Goal: Obtain resource: Obtain resource

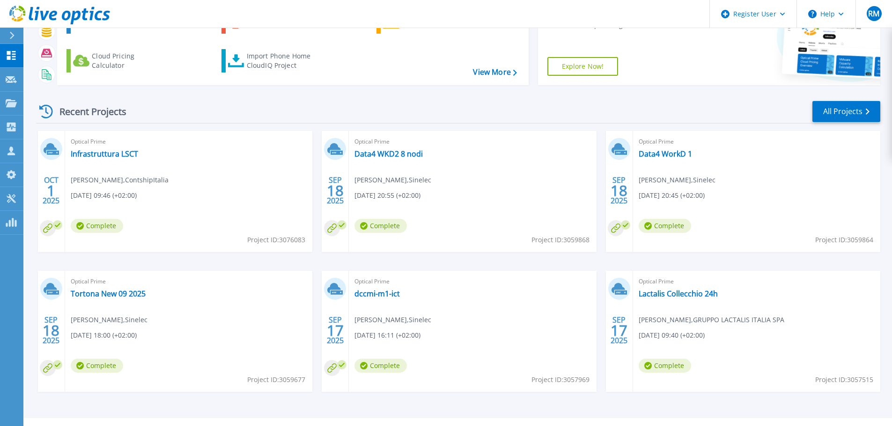
scroll to position [92, 0]
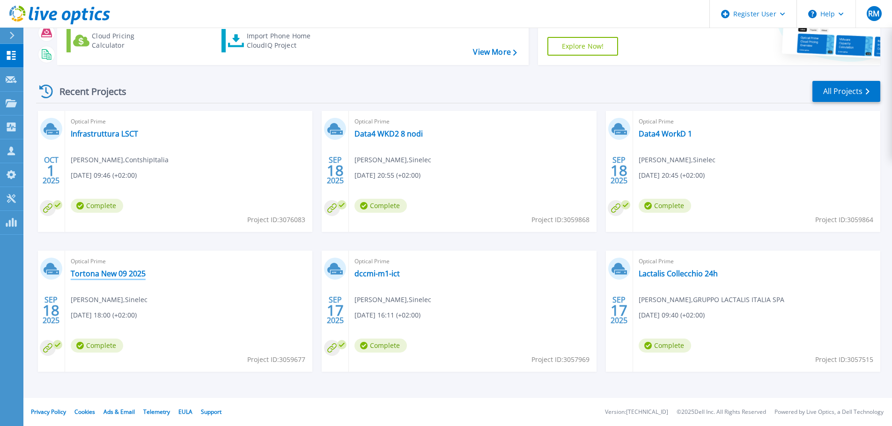
click at [111, 274] on link "Tortona New 09 2025" at bounding box center [108, 273] width 75 height 9
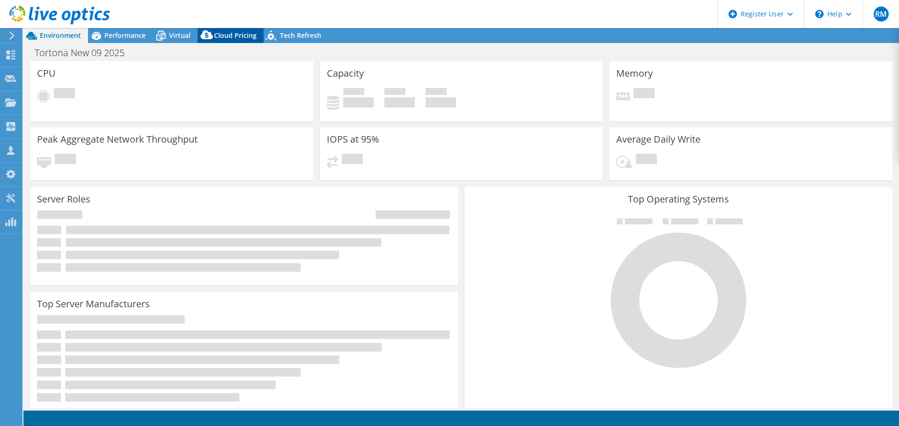
select select "USD"
select select "EUFrankfurt"
select select "EUR"
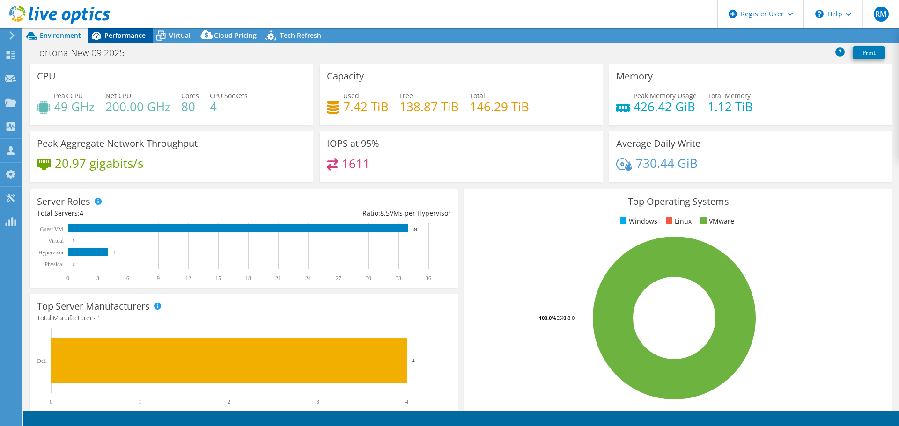
click at [132, 29] on div "Performance" at bounding box center [120, 35] width 65 height 15
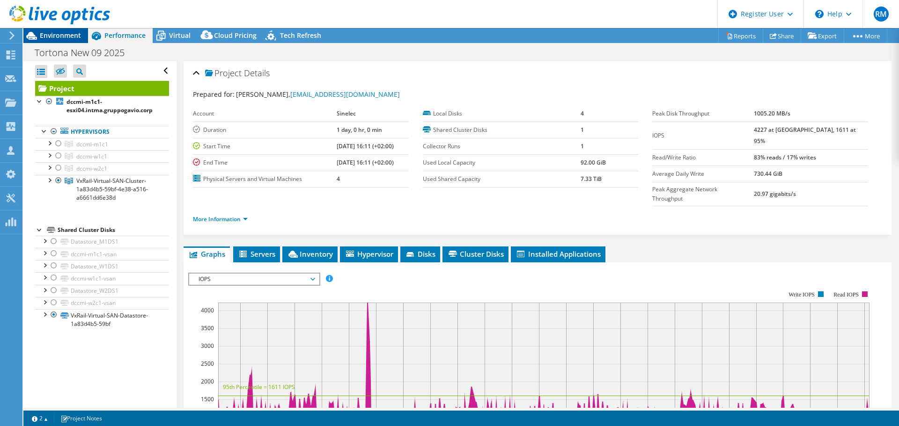
click at [62, 33] on span "Environment" at bounding box center [60, 35] width 41 height 9
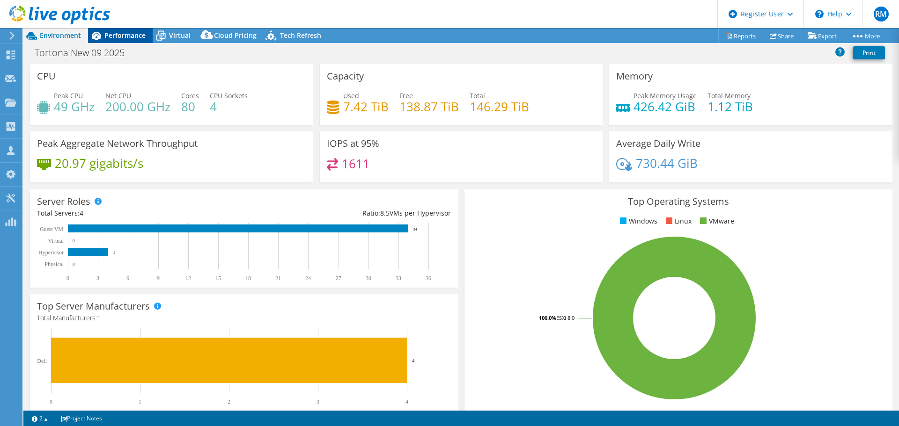
click at [122, 38] on span "Performance" at bounding box center [124, 35] width 41 height 9
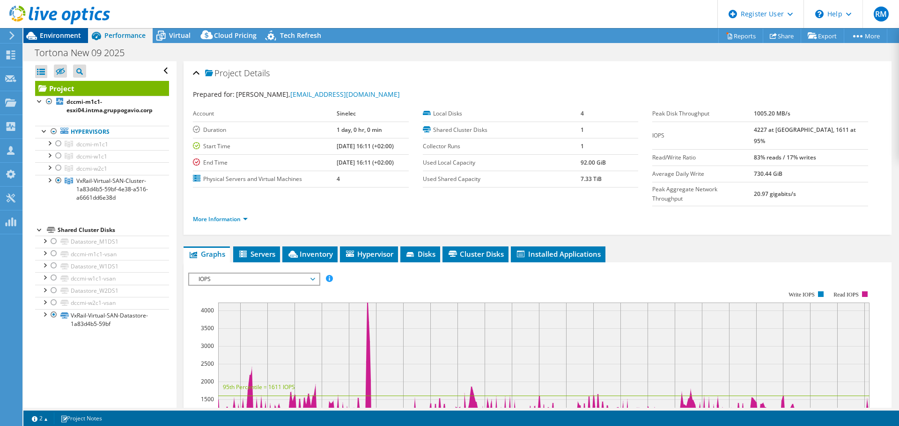
click at [63, 36] on span "Environment" at bounding box center [60, 35] width 41 height 9
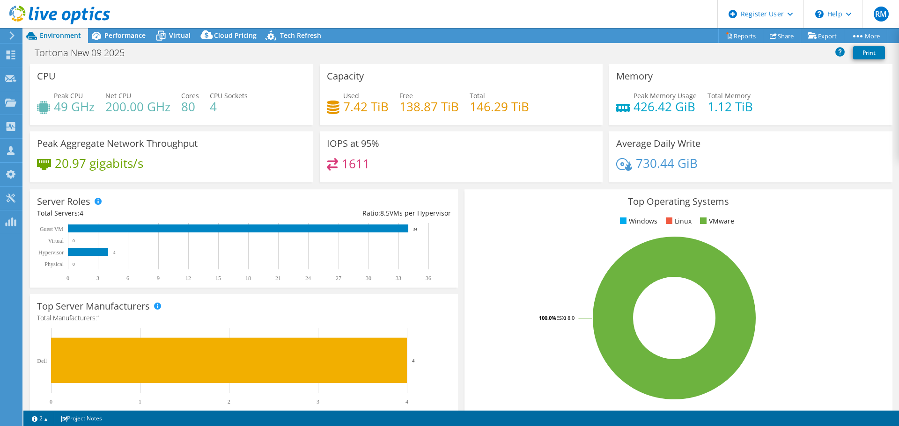
click at [117, 22] on header "RM Dell User Roberto Mazzocco Roberto.Mazzocco@dell.com Dell My Profile Log Out…" at bounding box center [449, 14] width 899 height 28
click at [111, 25] on header "RM Dell User Roberto Mazzocco Roberto.Mazzocco@dell.com Dell My Profile Log Out…" at bounding box center [449, 14] width 899 height 28
click at [117, 35] on span "Performance" at bounding box center [124, 35] width 41 height 9
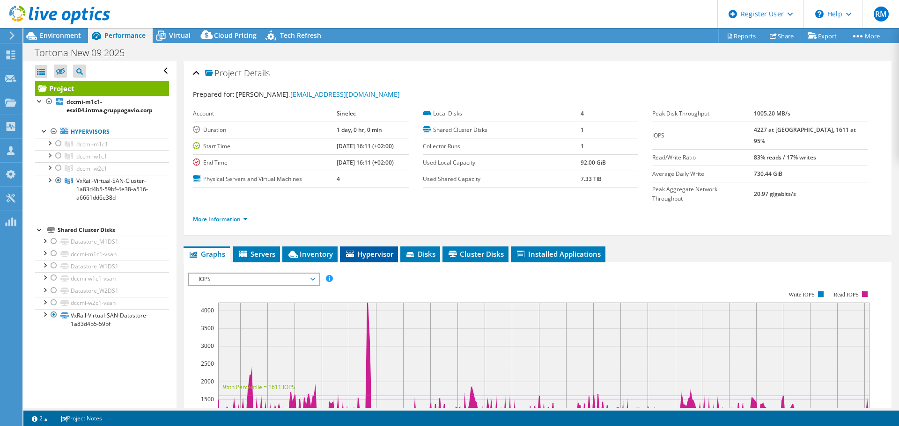
click at [371, 249] on span "Hypervisor" at bounding box center [368, 253] width 49 height 9
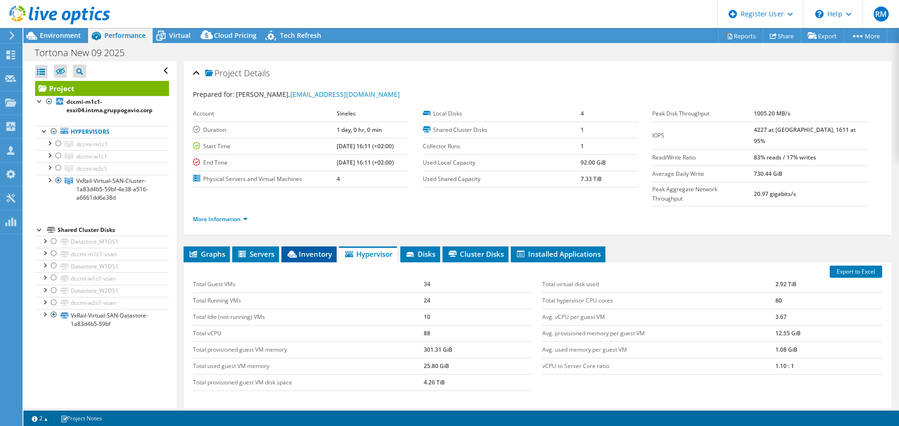
click at [310, 249] on span "Inventory" at bounding box center [309, 253] width 46 height 9
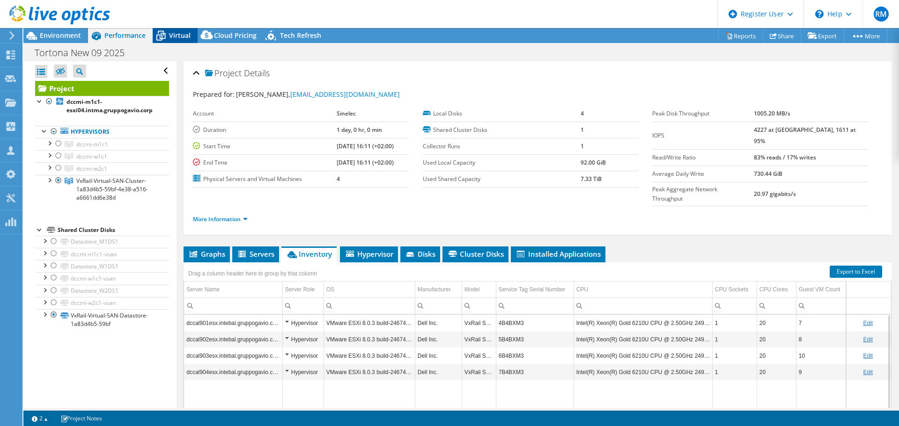
click at [176, 38] on span "Virtual" at bounding box center [180, 35] width 22 height 9
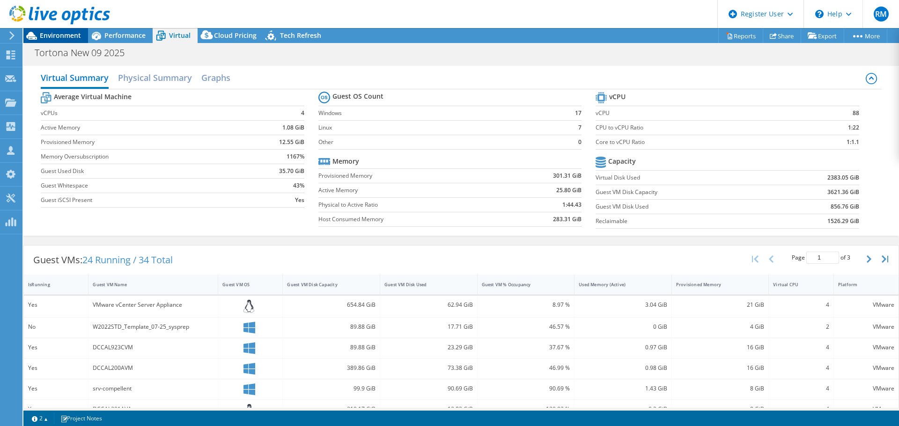
click at [66, 33] on span "Environment" at bounding box center [60, 35] width 41 height 9
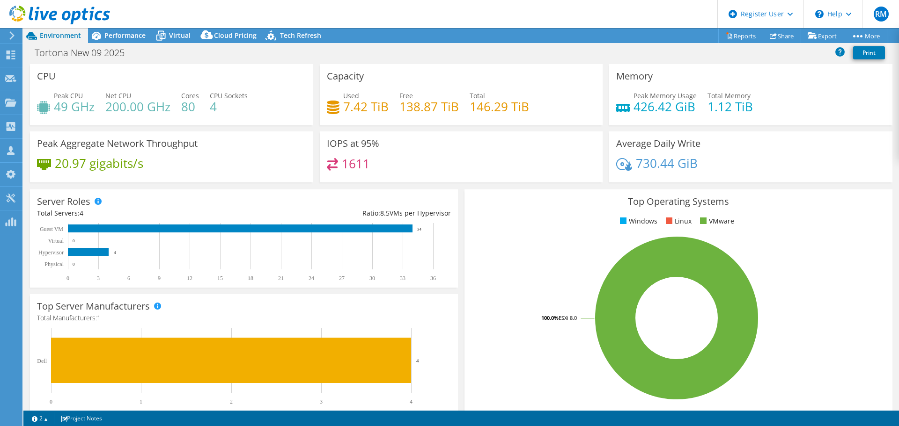
click at [754, 250] on rect at bounding box center [676, 318] width 410 height 164
click at [176, 36] on span "Virtual" at bounding box center [180, 35] width 22 height 9
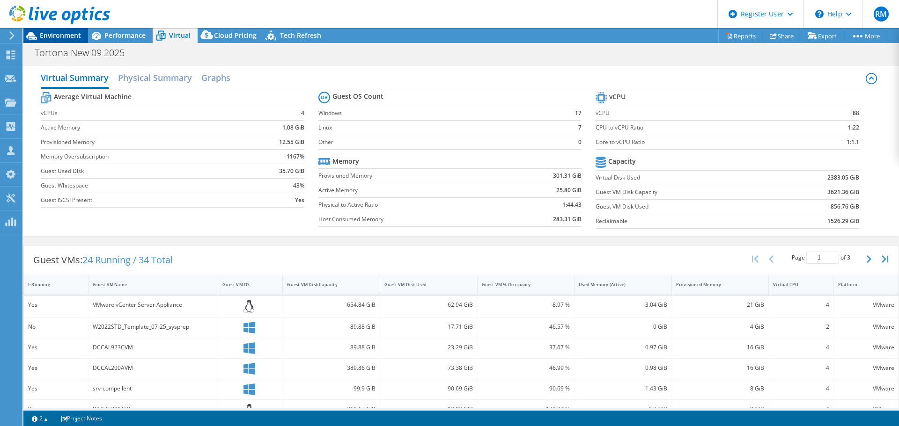
click at [51, 33] on span "Environment" at bounding box center [60, 35] width 41 height 9
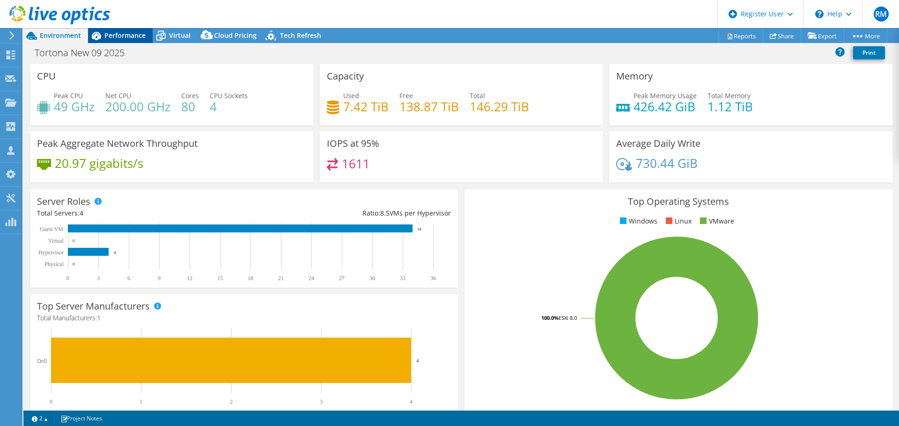
click at [135, 35] on span "Performance" at bounding box center [124, 35] width 41 height 9
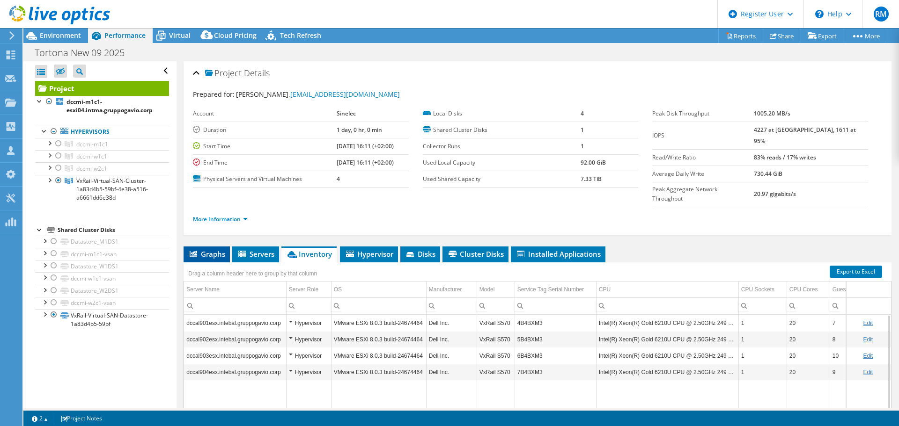
click at [208, 249] on span "Graphs" at bounding box center [206, 253] width 37 height 9
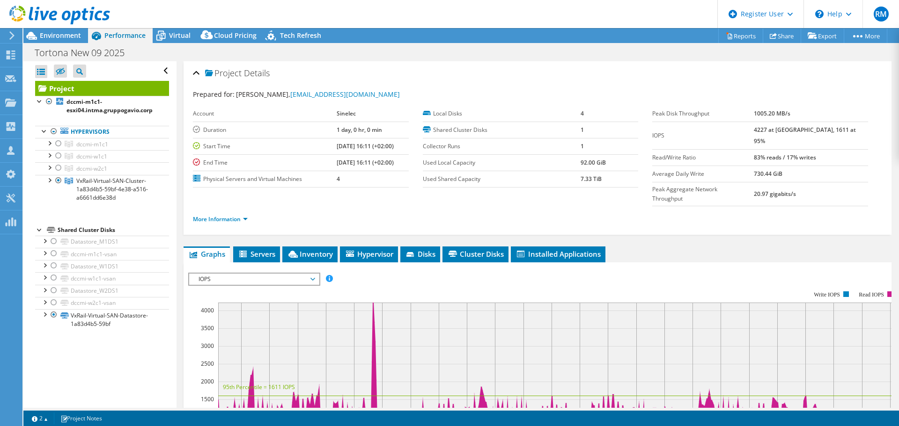
click at [259, 274] on span "IOPS" at bounding box center [254, 279] width 120 height 11
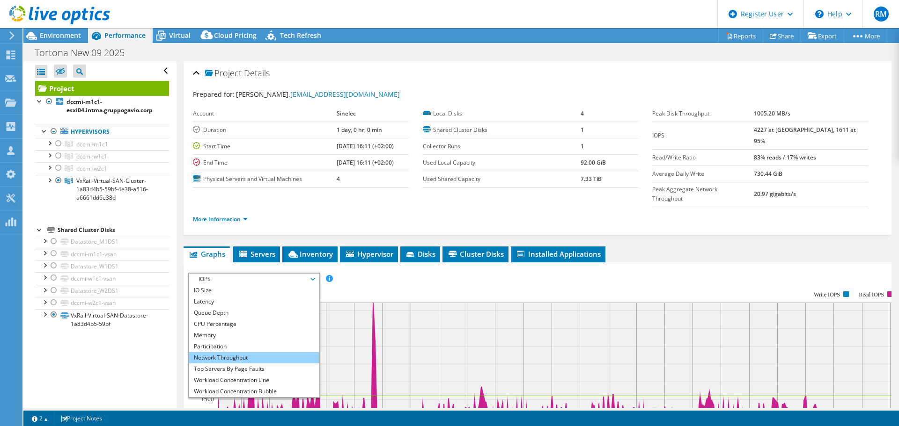
scroll to position [34, 0]
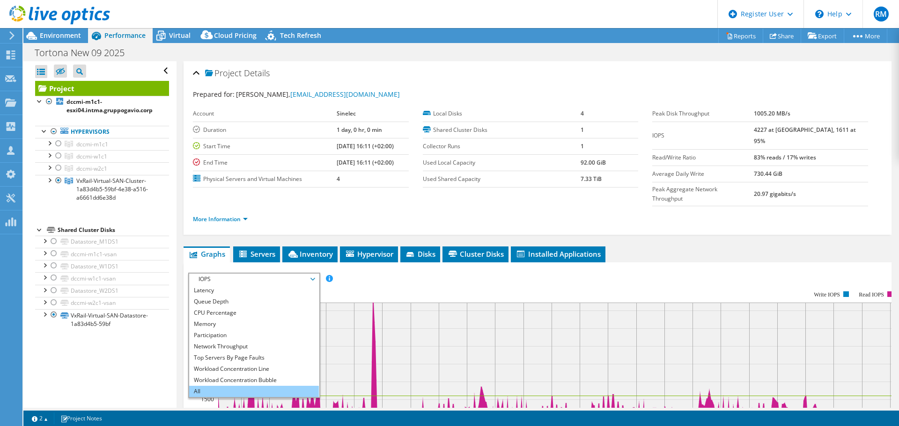
click at [238, 386] on li "All" at bounding box center [254, 391] width 130 height 11
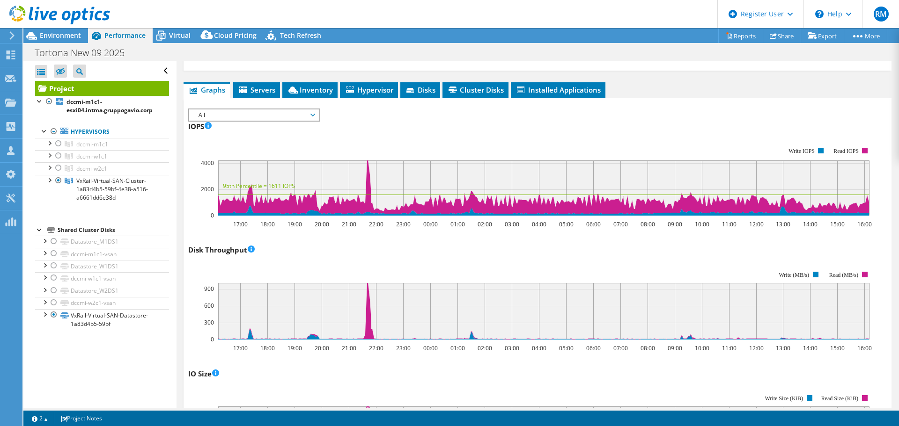
scroll to position [0, 0]
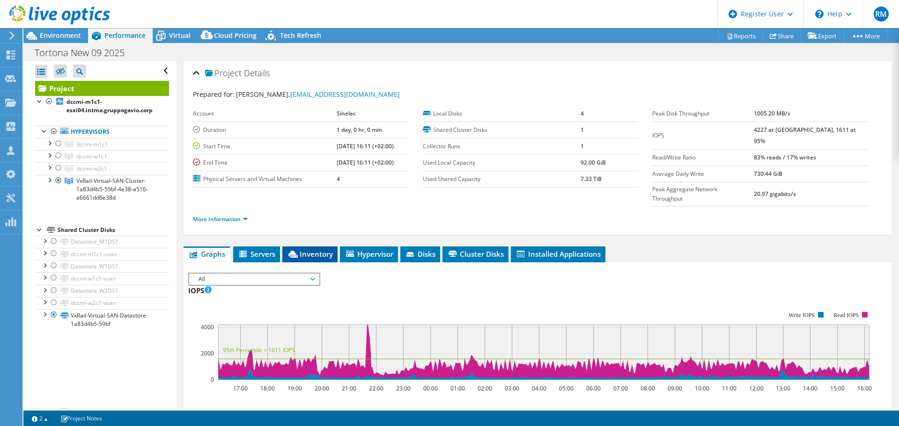
click at [317, 249] on span "Inventory" at bounding box center [310, 253] width 46 height 9
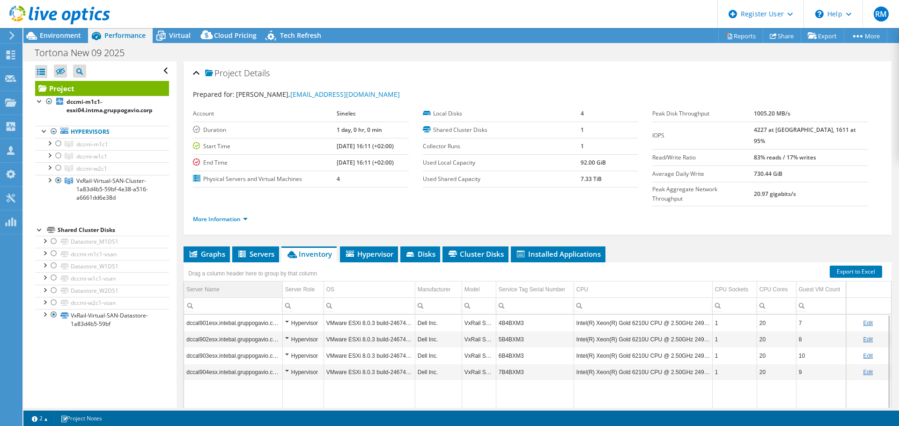
click at [213, 284] on div "Server Name" at bounding box center [202, 289] width 33 height 11
click at [291, 284] on div "Server Role" at bounding box center [299, 289] width 29 height 11
drag, startPoint x: 324, startPoint y: 268, endPoint x: 280, endPoint y: 262, distance: 44.0
click at [280, 263] on div "Drag a column header here to group by that column Server Name Server Role OS Ma…" at bounding box center [537, 362] width 708 height 199
drag, startPoint x: 416, startPoint y: 269, endPoint x: 375, endPoint y: 266, distance: 40.4
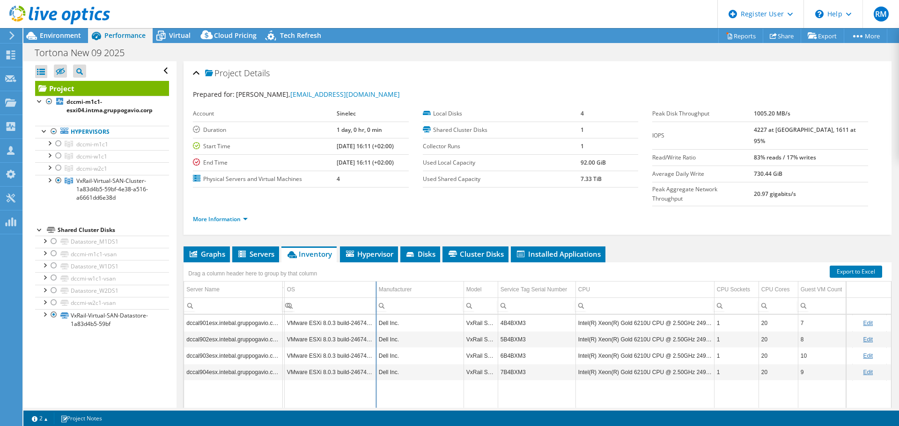
click at [375, 266] on div "Drag a column header here to group by that column Server Name Server Role OS Ma…" at bounding box center [537, 362] width 708 height 199
drag, startPoint x: 463, startPoint y: 268, endPoint x: 371, endPoint y: 269, distance: 91.7
click at [371, 269] on div "Drag a column header here to group by that column Server Name Server Role OS Ma…" at bounding box center [537, 362] width 708 height 199
click at [854, 266] on link "Export to Excel" at bounding box center [855, 272] width 52 height 12
click at [517, 76] on div "Project Details" at bounding box center [537, 74] width 689 height 20
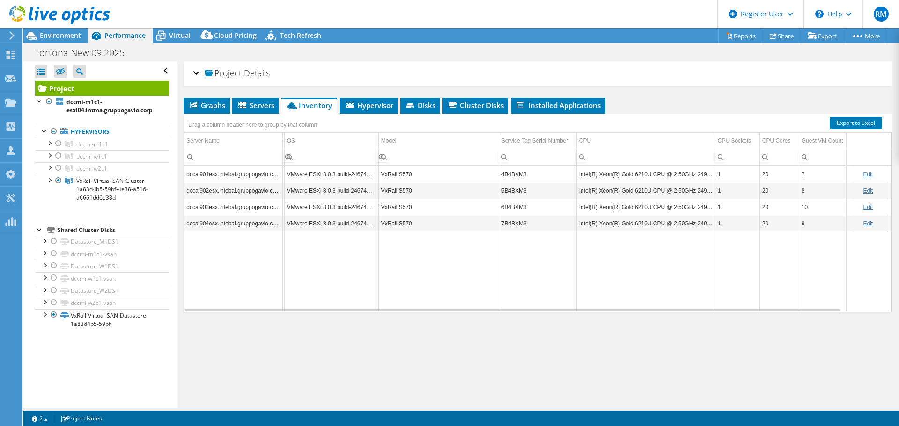
click at [191, 71] on div "Project Details Prepared for: Alessandro Croci, croci@sinelec.it Account Sinele…" at bounding box center [537, 73] width 708 height 25
click at [197, 74] on div "Project Details" at bounding box center [537, 74] width 689 height 20
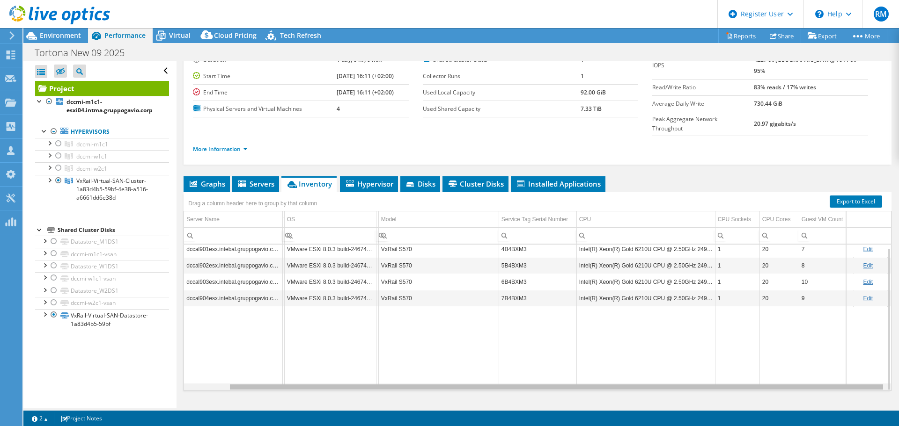
scroll to position [0, 48]
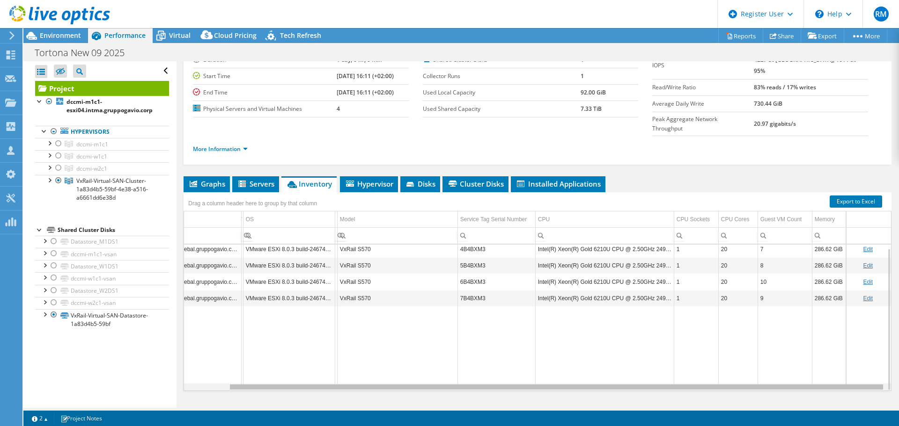
drag, startPoint x: 561, startPoint y: 370, endPoint x: 679, endPoint y: 364, distance: 118.1
click at [679, 364] on body "RM Dell User [PERSON_NAME] [PERSON_NAME][EMAIL_ADDRESS][PERSON_NAME][DOMAIN_NAM…" at bounding box center [449, 213] width 899 height 426
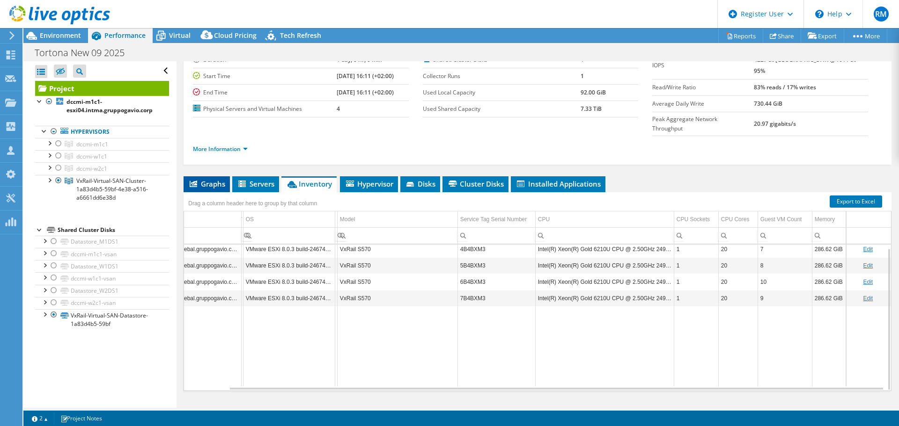
click at [222, 176] on li "Graphs" at bounding box center [206, 184] width 46 height 16
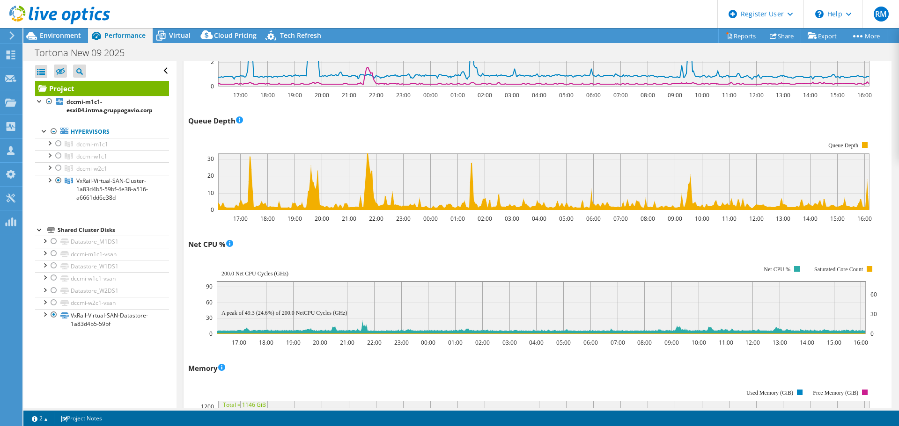
scroll to position [679, 0]
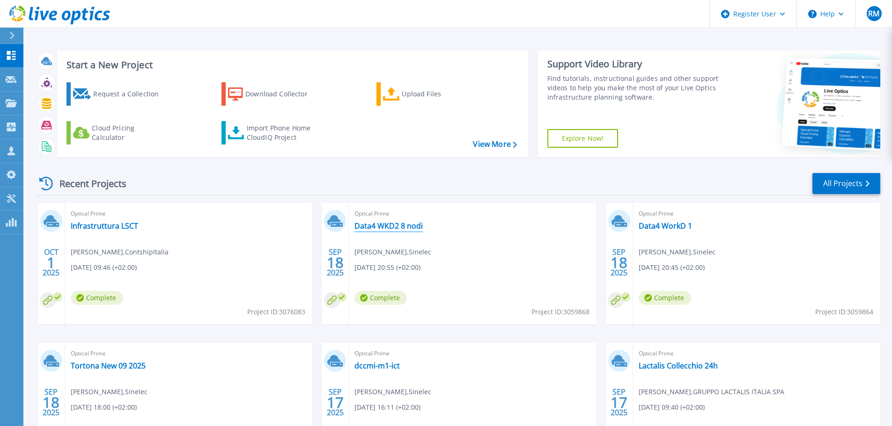
click at [387, 227] on link "Data4 WKD2 8 nodi" at bounding box center [388, 225] width 68 height 9
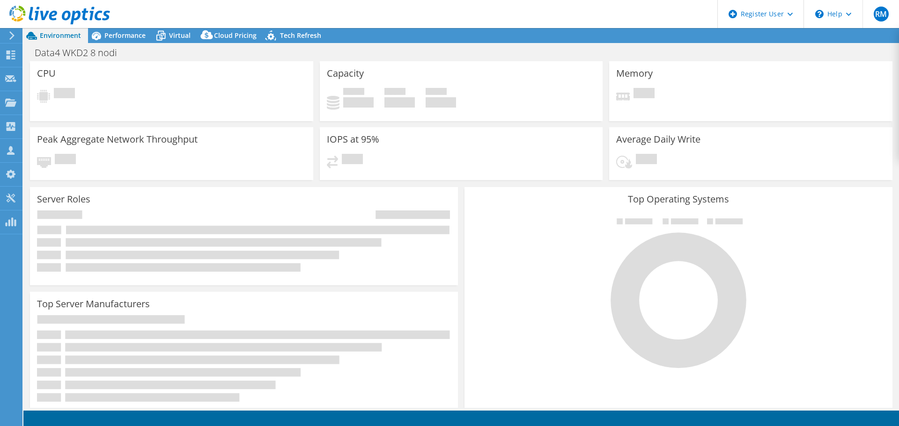
select select "EUFrankfurt"
select select "EUR"
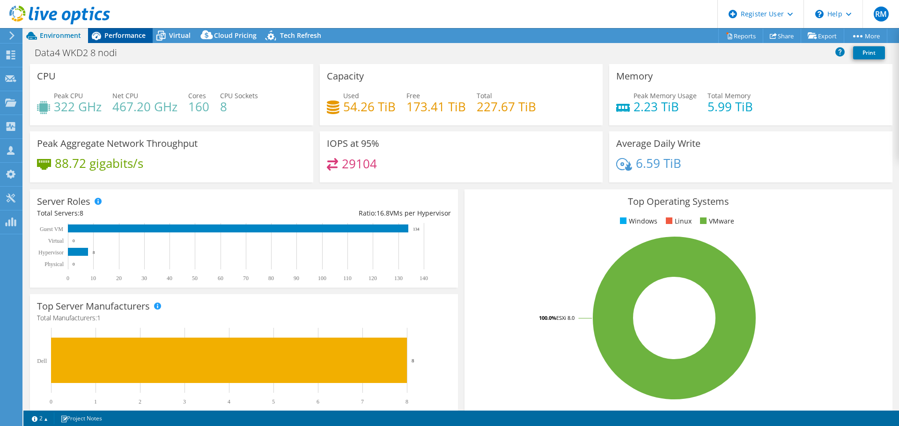
click at [119, 32] on span "Performance" at bounding box center [124, 35] width 41 height 9
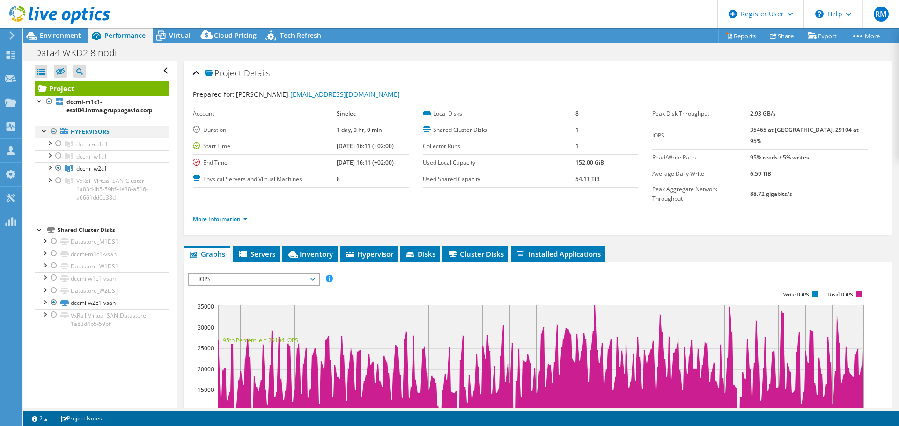
click at [54, 130] on div at bounding box center [53, 131] width 9 height 11
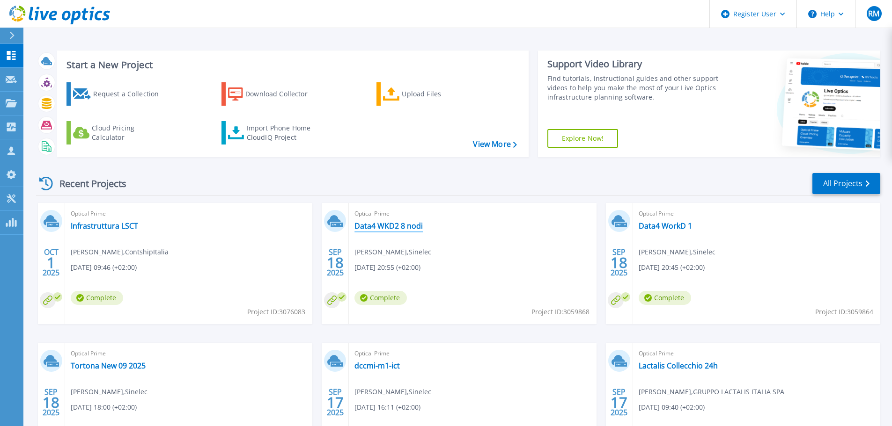
click at [383, 227] on link "Data4 WKD2 8 nodi" at bounding box center [388, 225] width 68 height 9
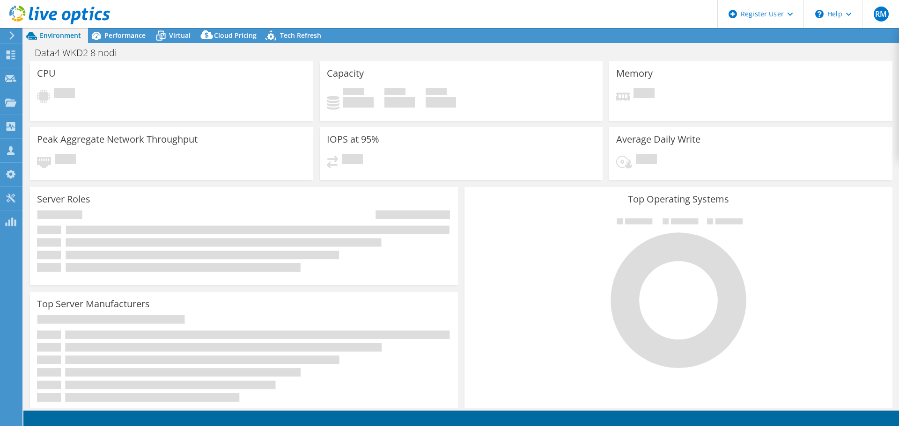
select select "USD"
select select "EUFrankfurt"
select select "EUR"
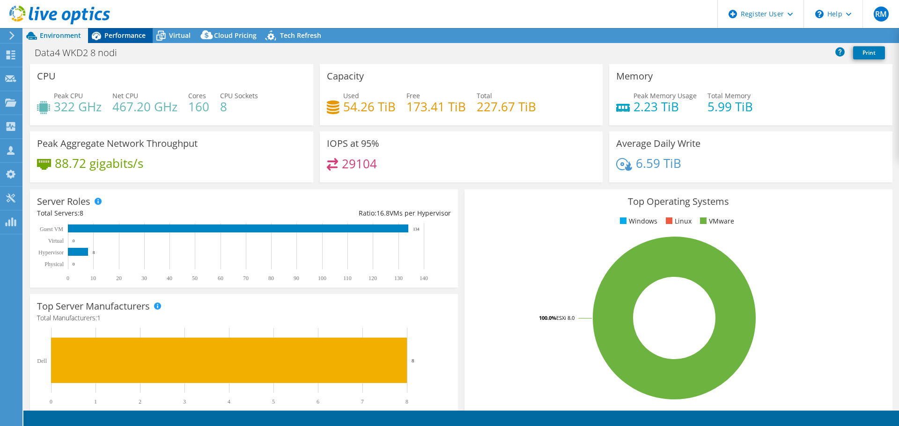
click at [126, 35] on span "Performance" at bounding box center [124, 35] width 41 height 9
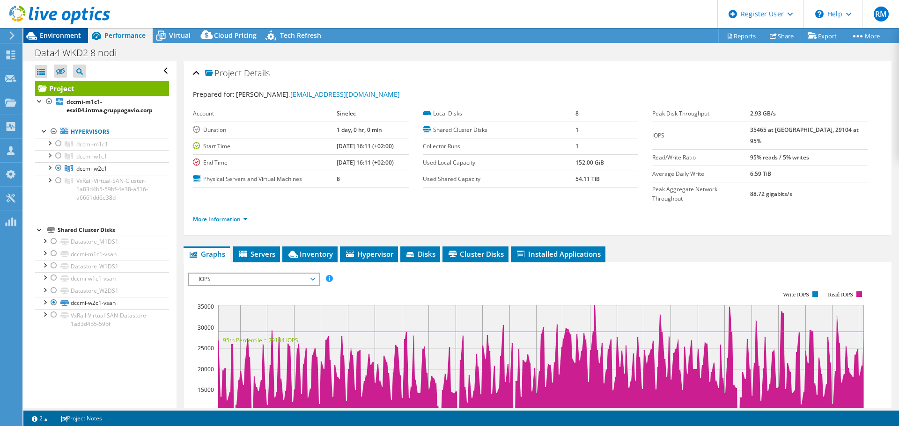
click at [66, 32] on span "Environment" at bounding box center [60, 35] width 41 height 9
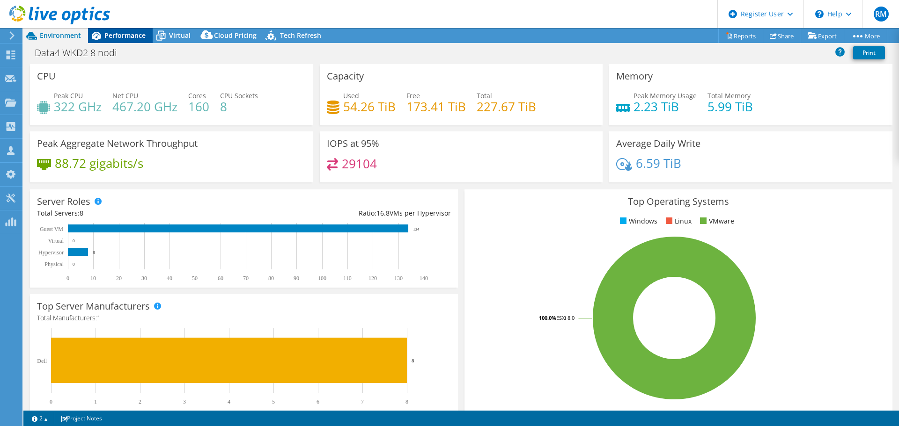
click at [117, 37] on span "Performance" at bounding box center [124, 35] width 41 height 9
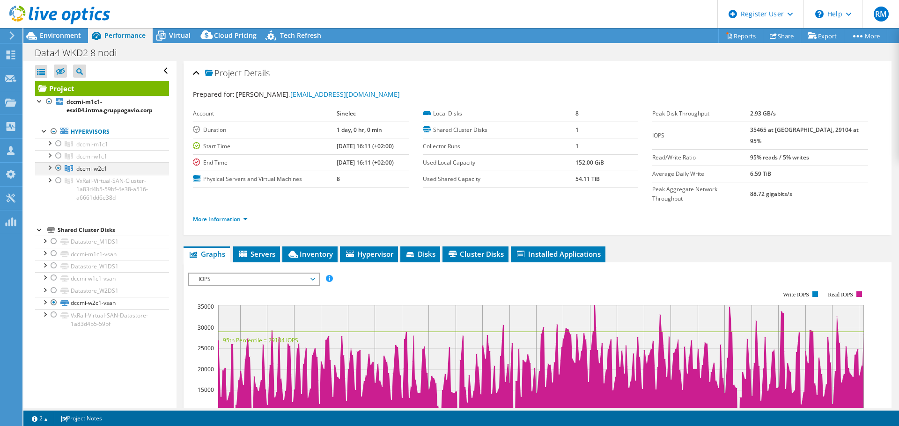
click at [60, 166] on div at bounding box center [58, 167] width 9 height 11
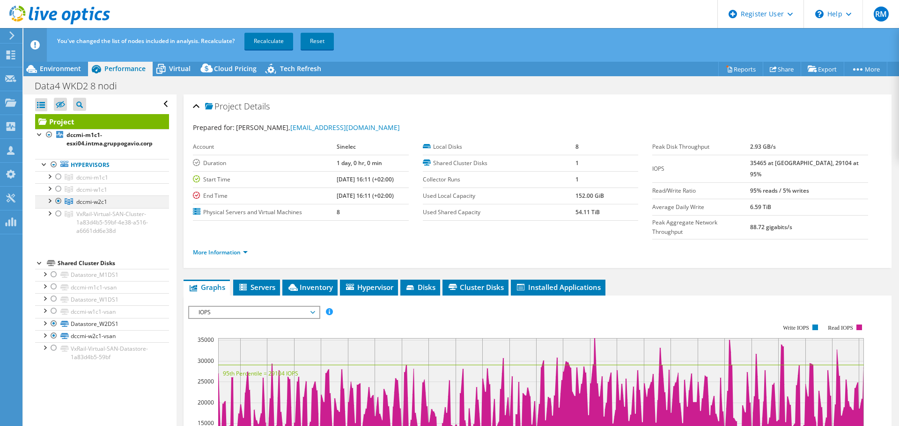
click at [50, 199] on div at bounding box center [48, 200] width 9 height 9
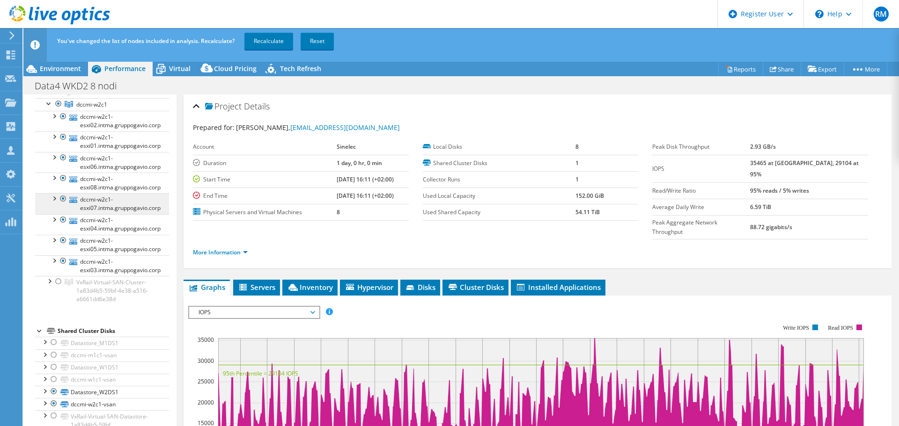
scroll to position [99, 0]
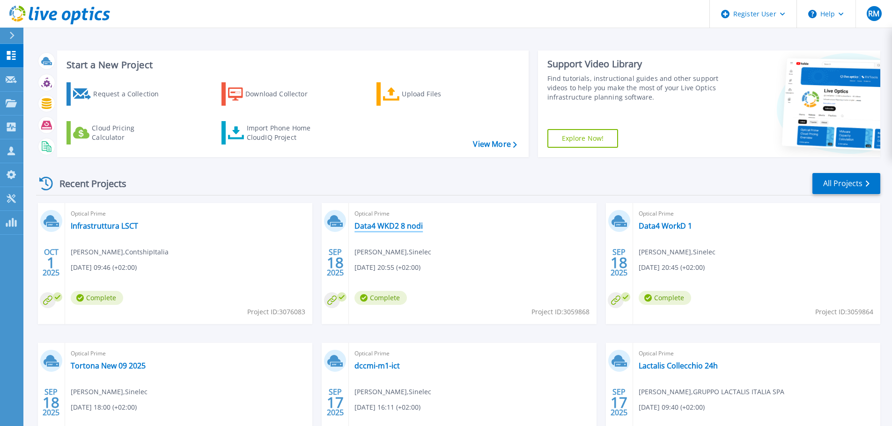
click at [389, 227] on link "Data4 WKD2 8 nodi" at bounding box center [388, 225] width 68 height 9
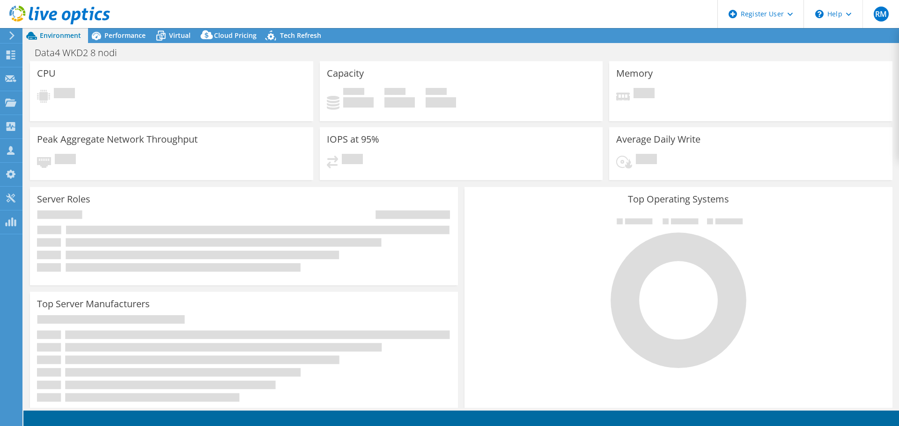
select select "EUFrankfurt"
select select "EUR"
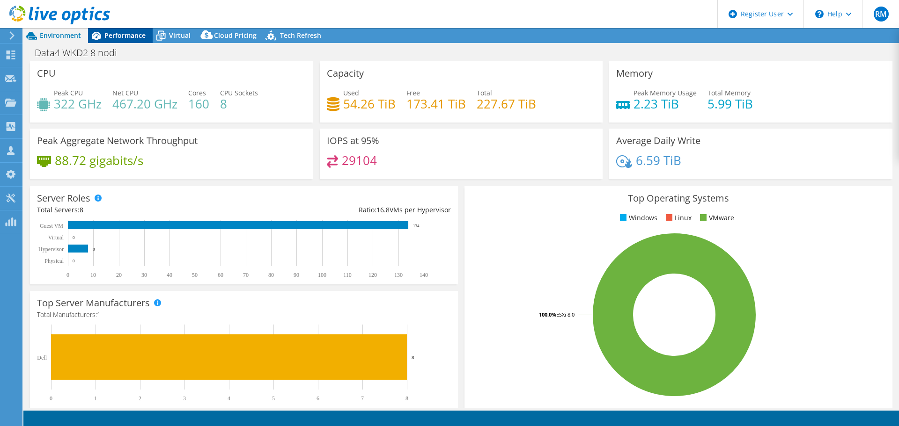
click at [127, 32] on span "Performance" at bounding box center [124, 35] width 41 height 9
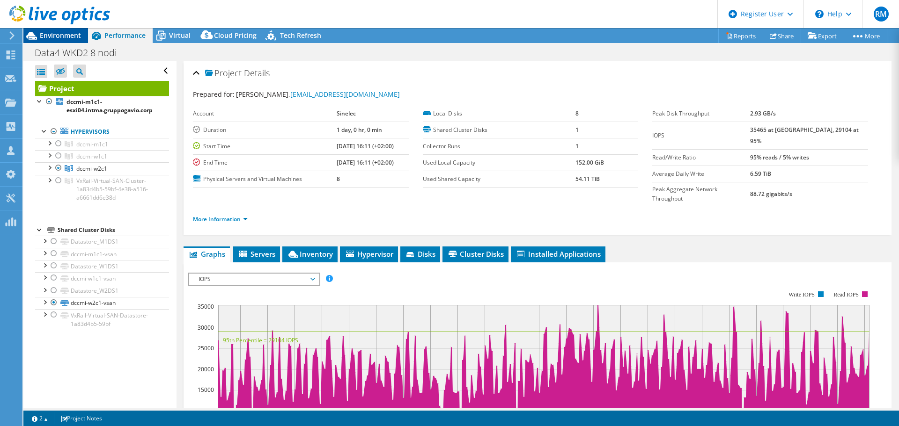
click at [60, 37] on span "Environment" at bounding box center [60, 35] width 41 height 9
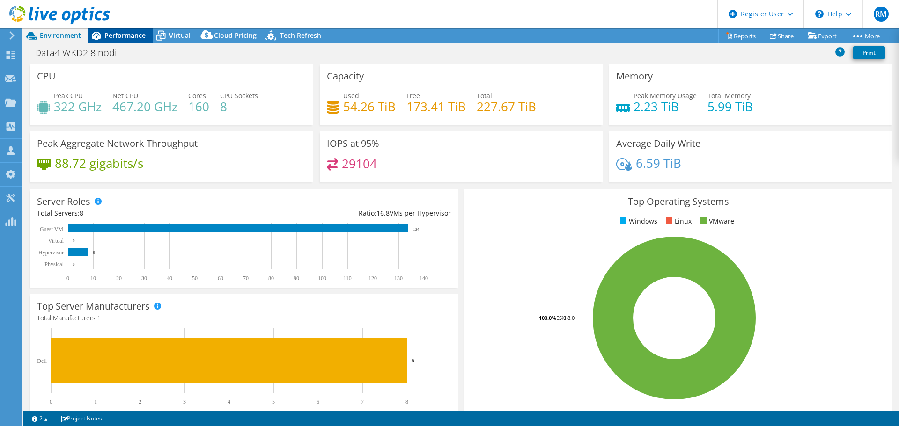
click at [135, 35] on span "Performance" at bounding box center [124, 35] width 41 height 9
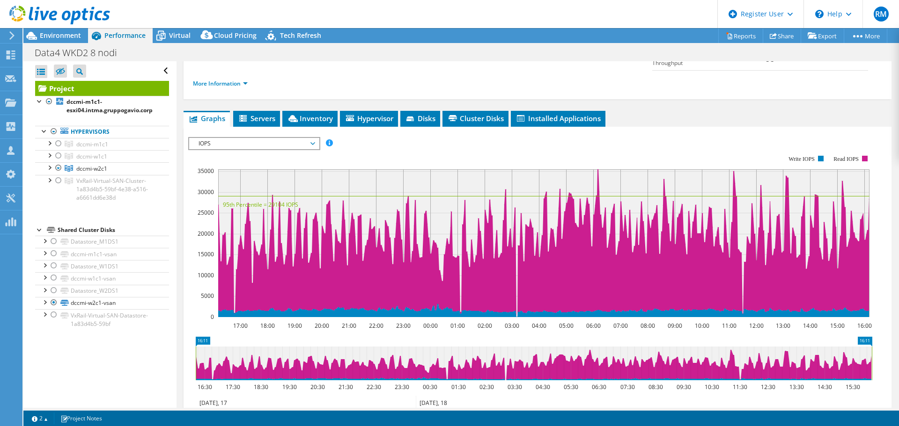
scroll to position [140, 0]
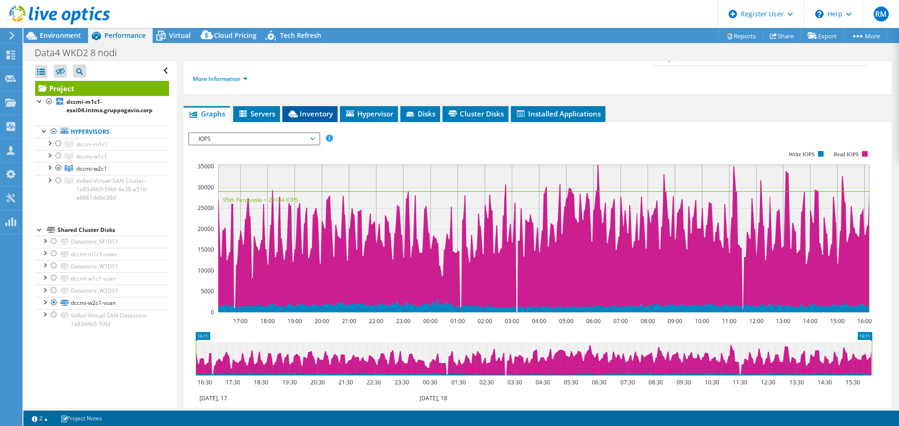
click at [324, 109] on span "Inventory" at bounding box center [310, 113] width 46 height 9
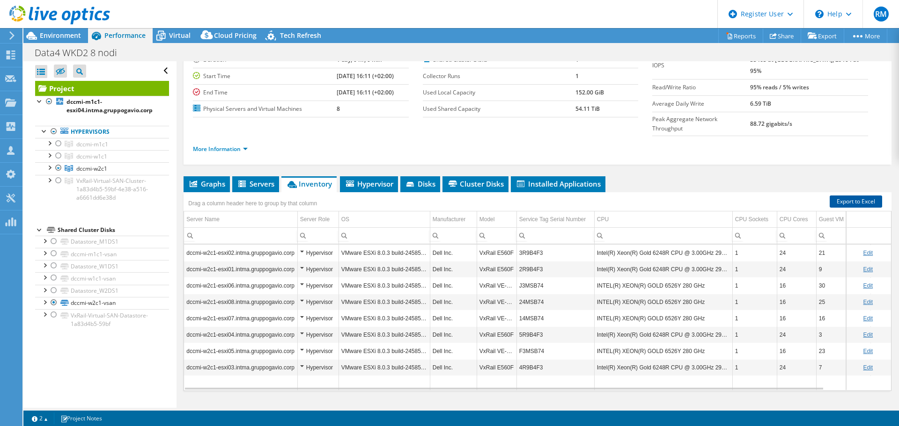
click at [850, 196] on link "Export to Excel" at bounding box center [855, 202] width 52 height 12
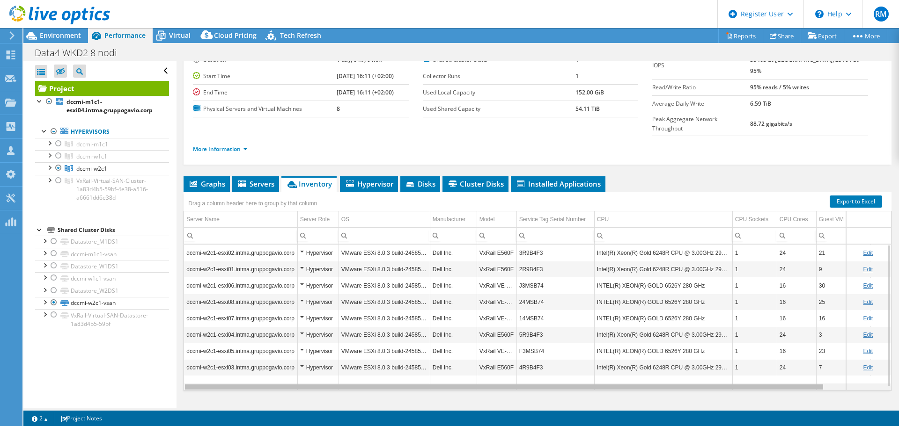
scroll to position [0, 66]
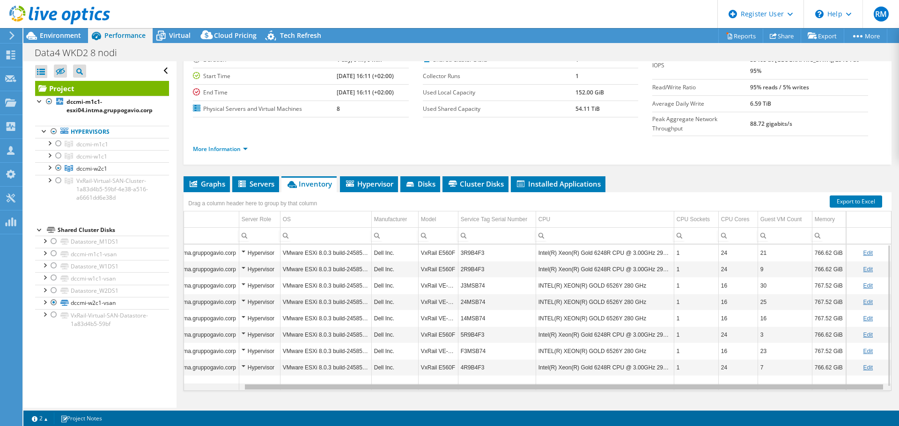
drag, startPoint x: 565, startPoint y: 369, endPoint x: 696, endPoint y: 361, distance: 131.8
click at [696, 361] on body "RM Dell User [PERSON_NAME] [PERSON_NAME][EMAIL_ADDRESS][PERSON_NAME][DOMAIN_NAM…" at bounding box center [449, 213] width 899 height 426
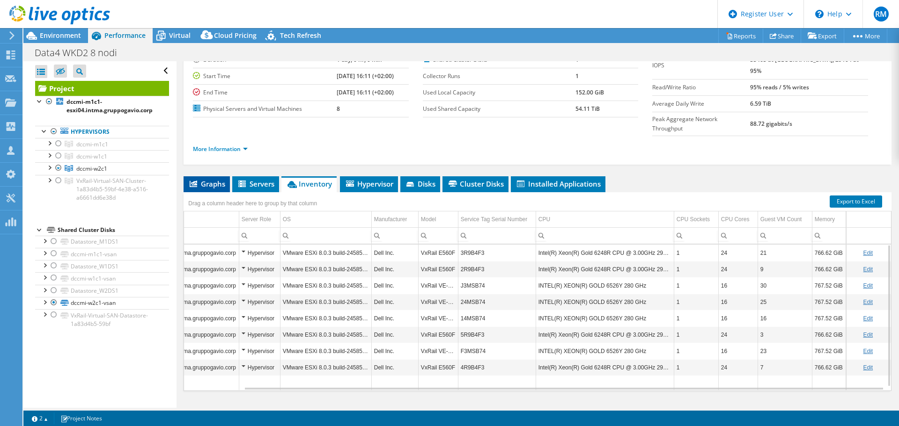
click at [204, 179] on span "Graphs" at bounding box center [206, 183] width 37 height 9
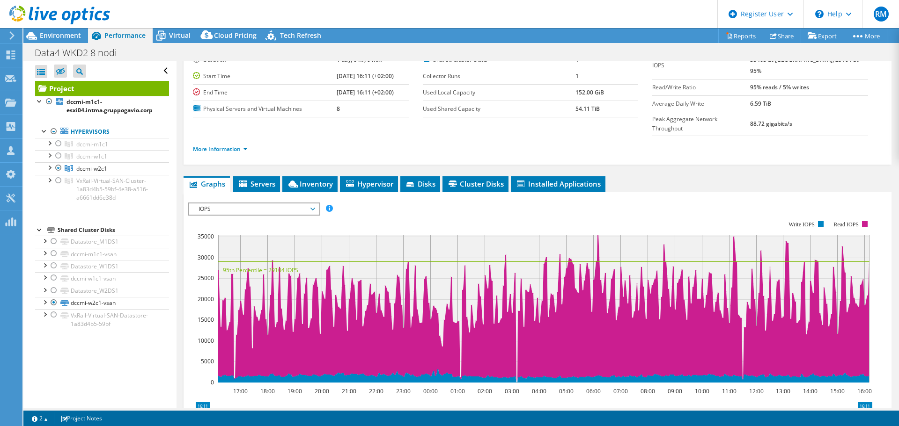
click at [238, 204] on span "IOPS" at bounding box center [254, 209] width 120 height 11
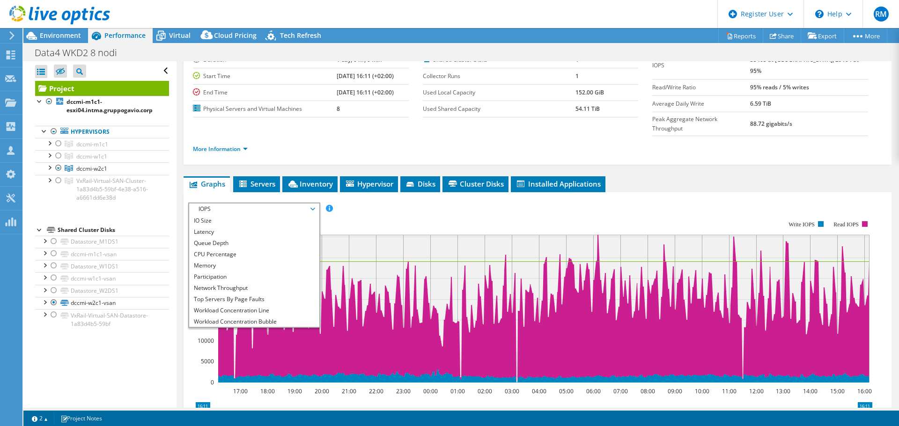
scroll to position [34, 0]
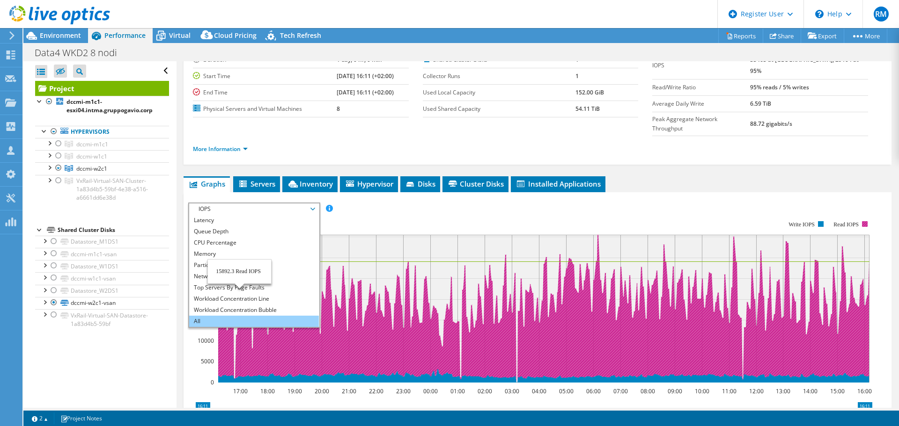
click at [226, 316] on li "All" at bounding box center [254, 321] width 130 height 11
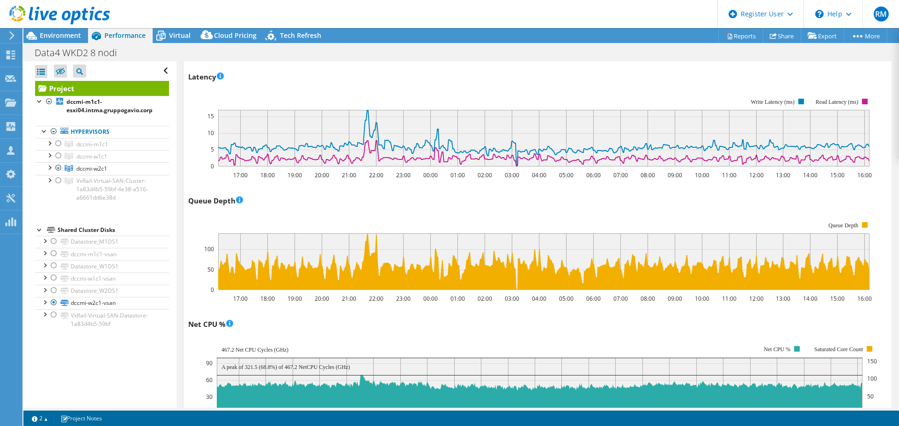
scroll to position [725, 0]
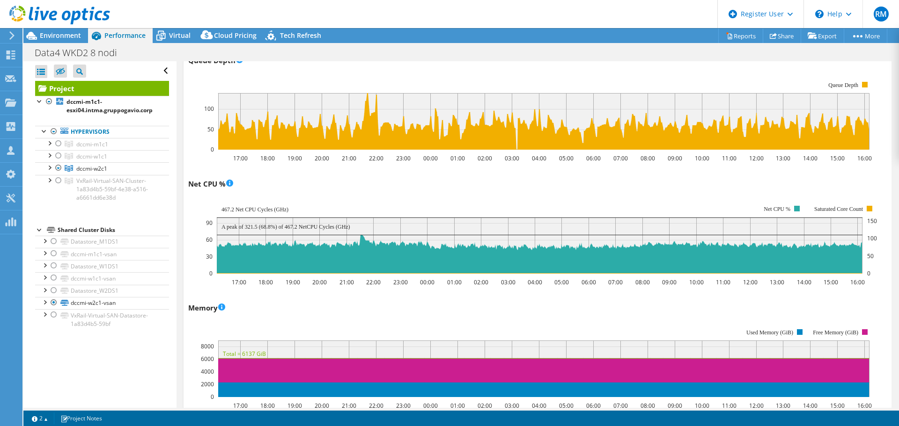
click at [157, 364] on div "Open All Close All Hide Excluded Nodes Project Tree Filter" at bounding box center [99, 234] width 153 height 347
click at [12, 56] on use at bounding box center [11, 55] width 9 height 9
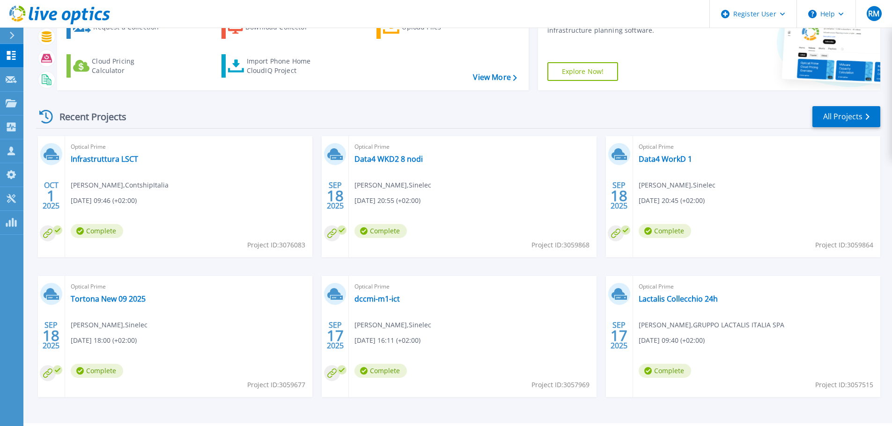
scroll to position [92, 0]
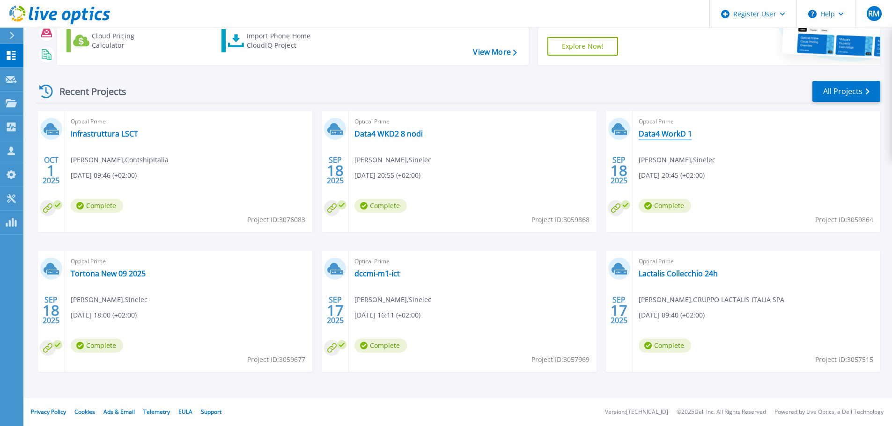
click at [675, 132] on link "Data4 WorkD 1" at bounding box center [664, 133] width 53 height 9
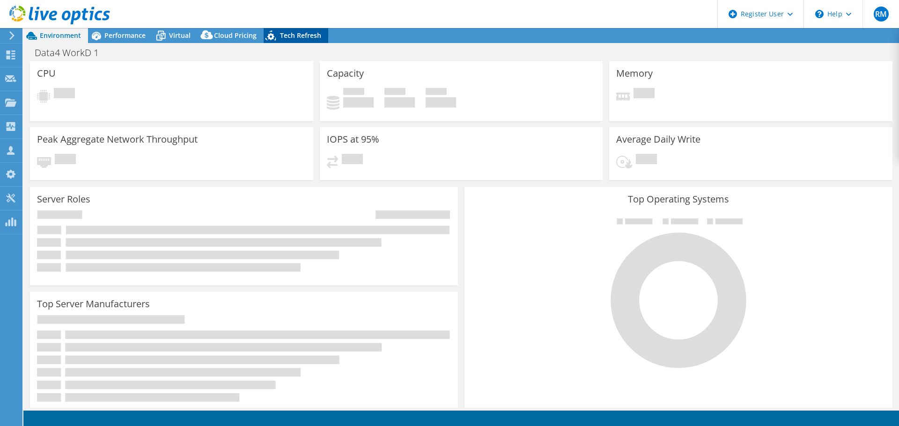
select select "EUFrankfurt"
select select "EUR"
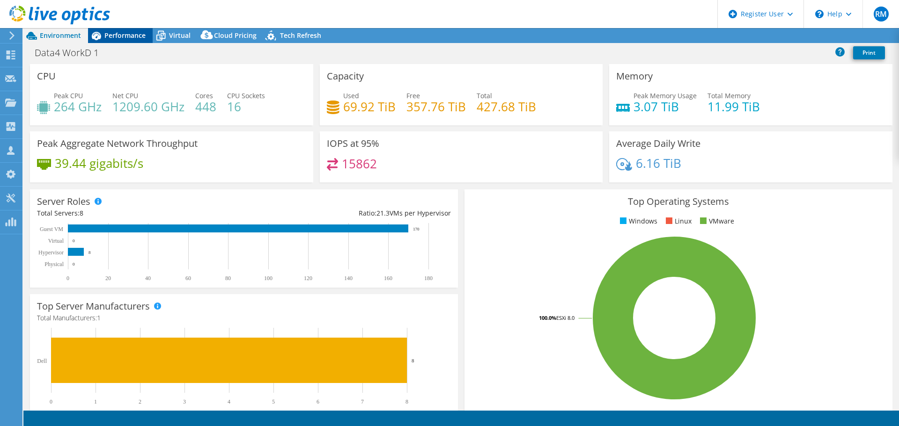
click at [119, 33] on span "Performance" at bounding box center [124, 35] width 41 height 9
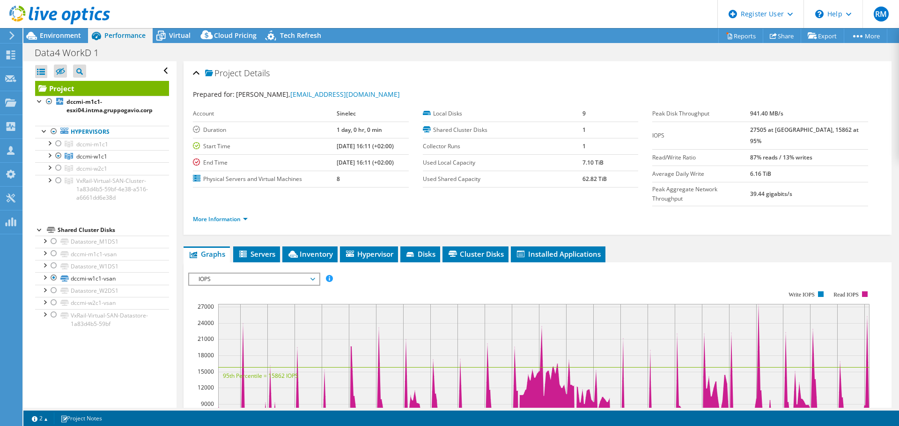
click at [53, 31] on div at bounding box center [55, 15] width 110 height 31
click at [53, 34] on span "Environment" at bounding box center [60, 35] width 41 height 9
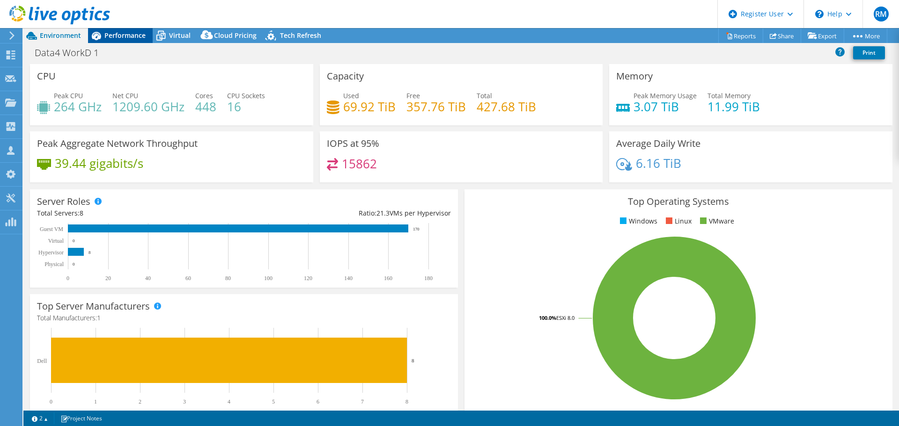
click at [127, 31] on span "Performance" at bounding box center [124, 35] width 41 height 9
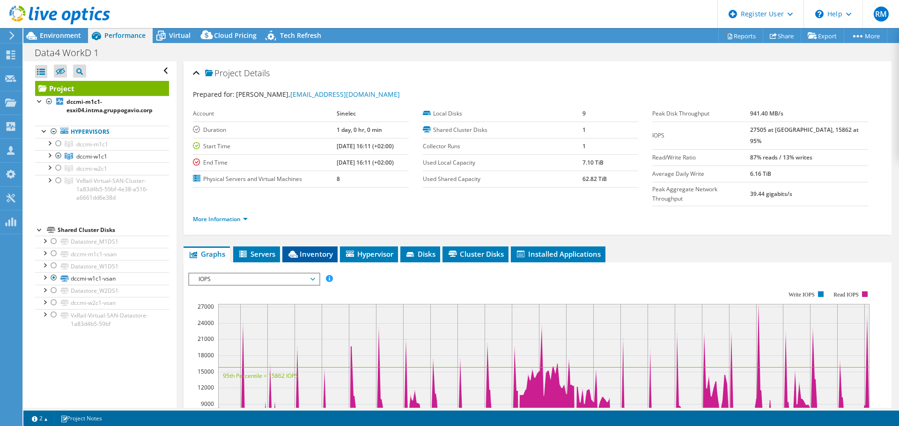
click at [319, 249] on span "Inventory" at bounding box center [310, 253] width 46 height 9
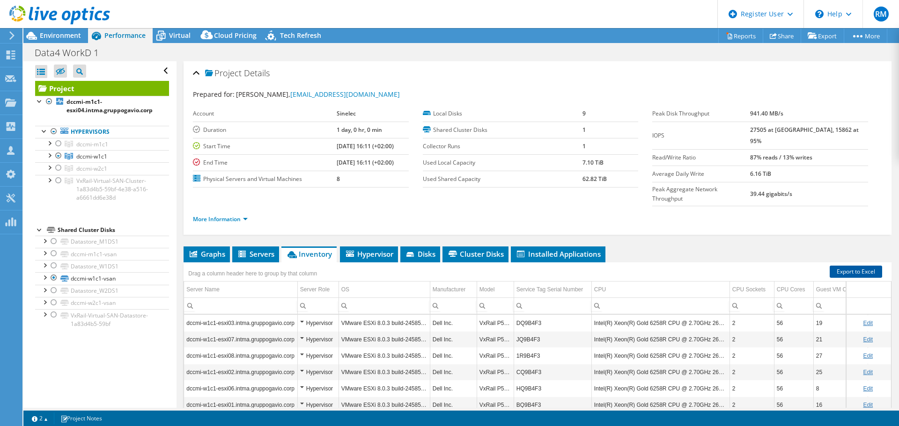
click at [845, 266] on link "Export to Excel" at bounding box center [855, 272] width 52 height 12
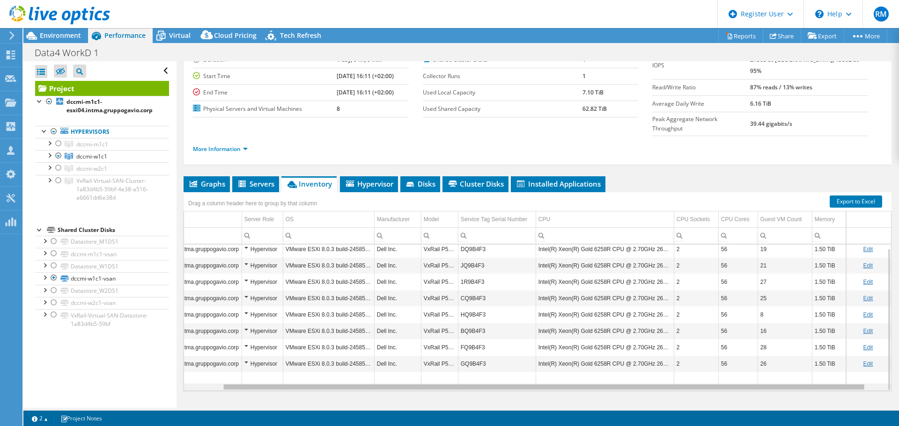
scroll to position [0, 63]
drag, startPoint x: 462, startPoint y: 368, endPoint x: 550, endPoint y: 368, distance: 88.0
click at [550, 368] on body "RM Dell User [PERSON_NAME] [PERSON_NAME][EMAIL_ADDRESS][PERSON_NAME][DOMAIN_NAM…" at bounding box center [449, 213] width 899 height 426
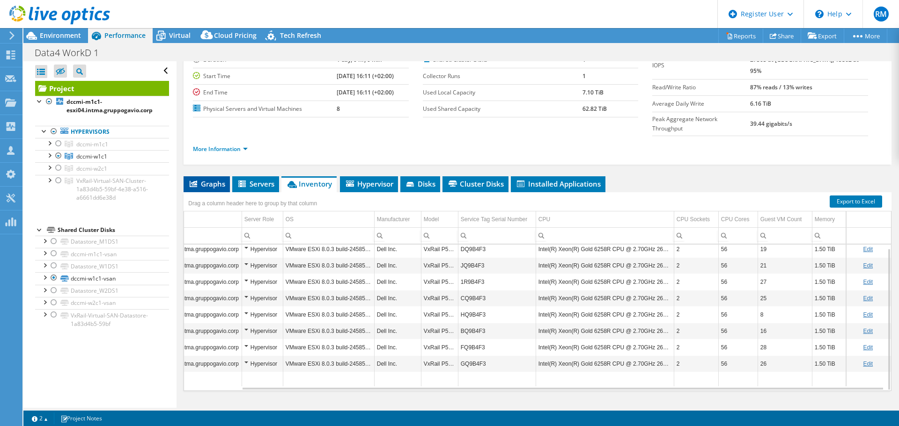
click at [210, 179] on span "Graphs" at bounding box center [206, 183] width 37 height 9
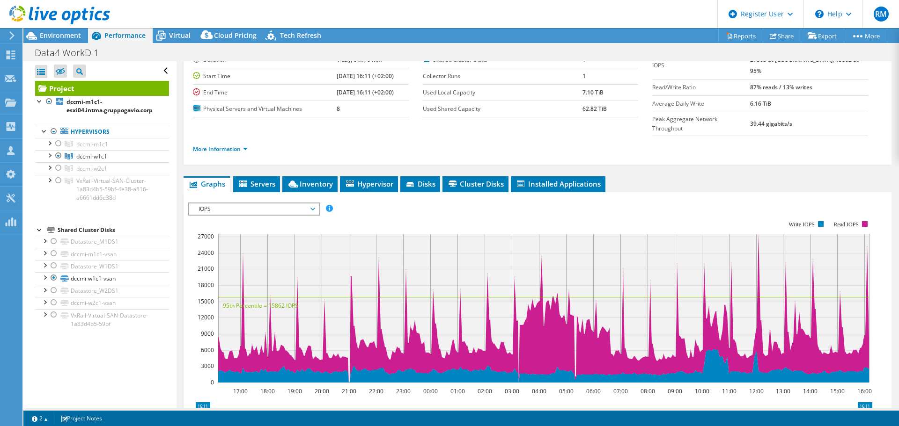
click at [314, 204] on span "IOPS" at bounding box center [254, 209] width 120 height 11
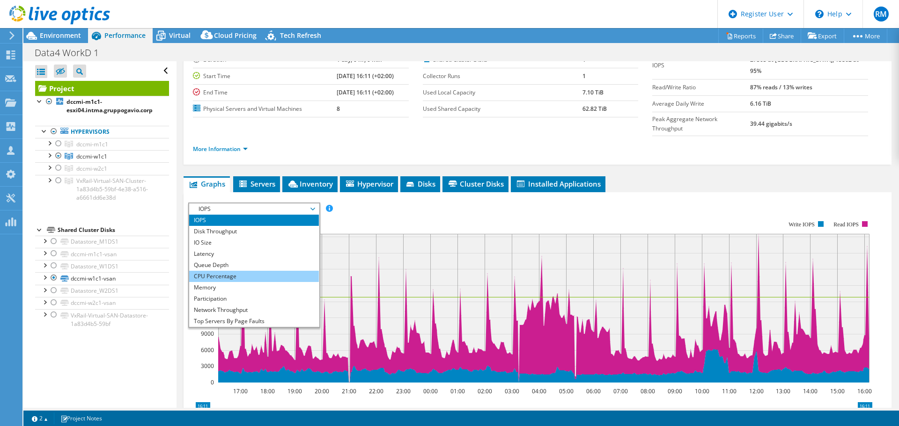
click at [244, 271] on li "CPU Percentage" at bounding box center [254, 276] width 130 height 11
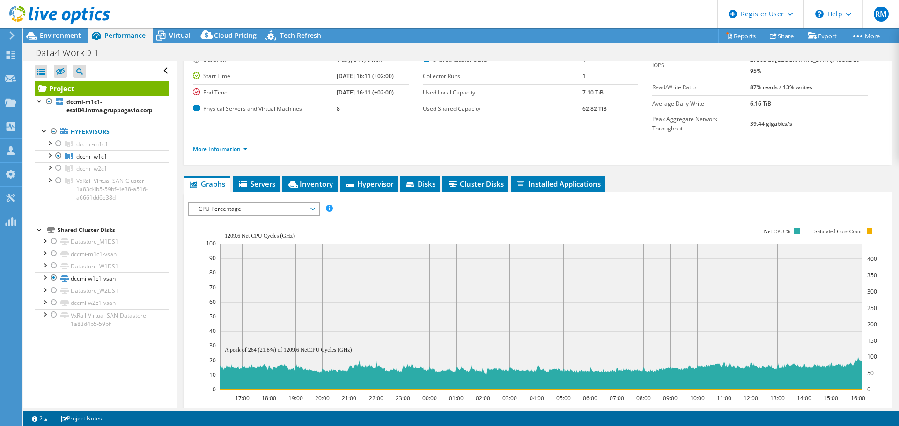
click at [244, 204] on span "CPU Percentage" at bounding box center [254, 209] width 120 height 11
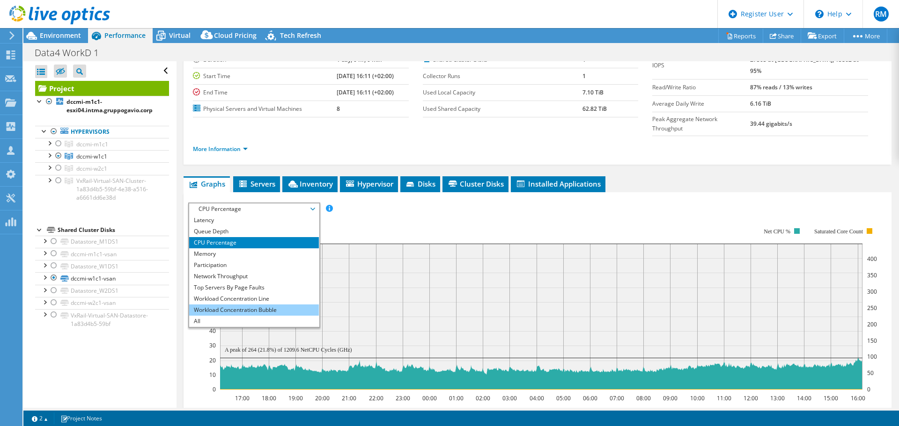
scroll to position [211, 0]
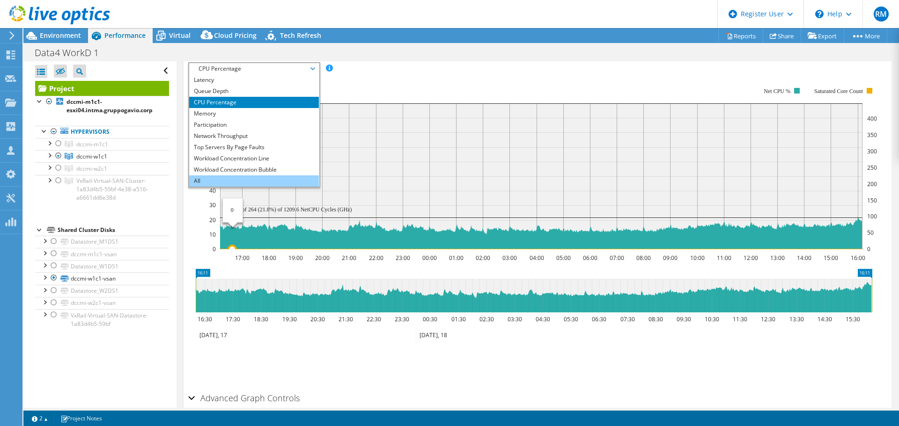
click at [232, 176] on li "All" at bounding box center [254, 181] width 130 height 11
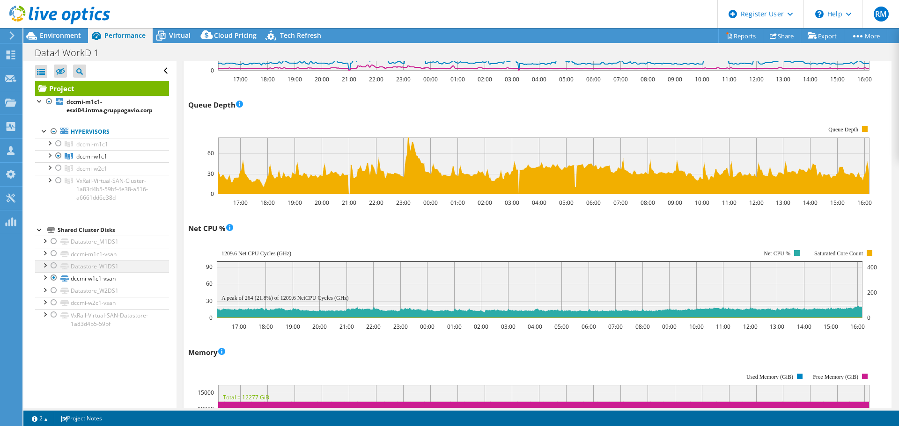
scroll to position [679, 0]
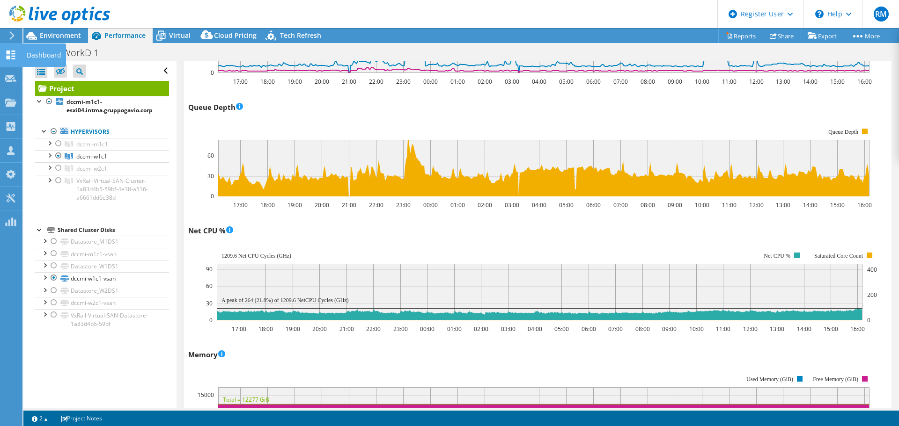
click at [7, 55] on icon at bounding box center [10, 55] width 11 height 9
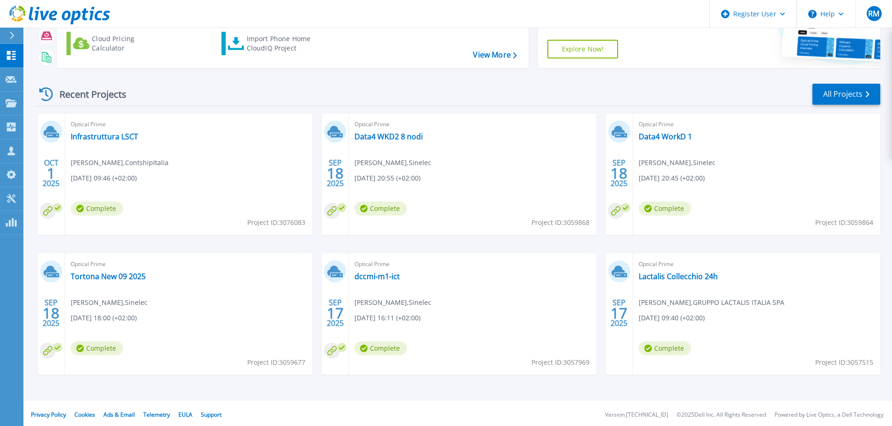
scroll to position [92, 0]
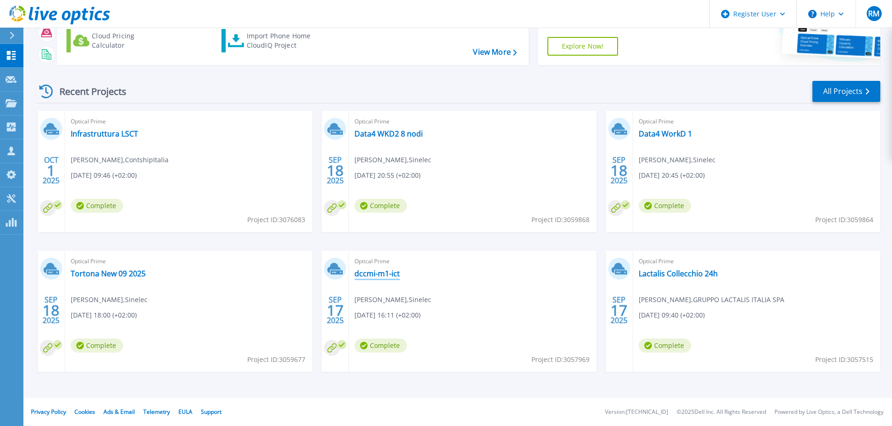
click at [374, 275] on link "dccmi-m1-ict" at bounding box center [376, 273] width 45 height 9
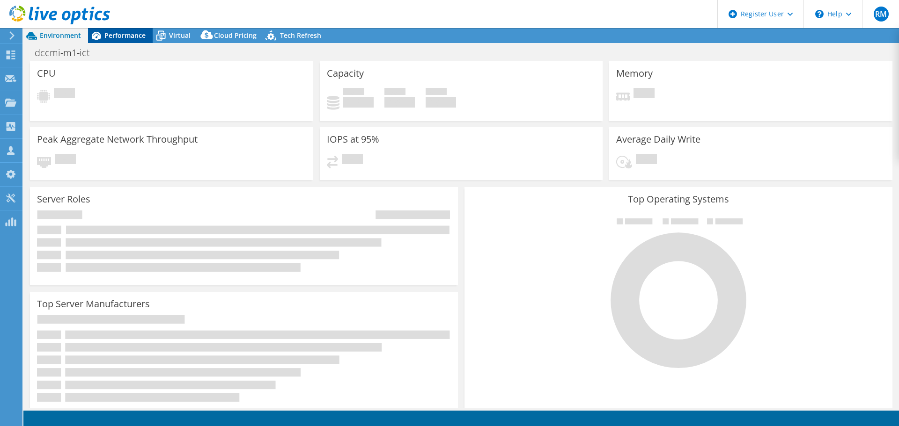
select select "USD"
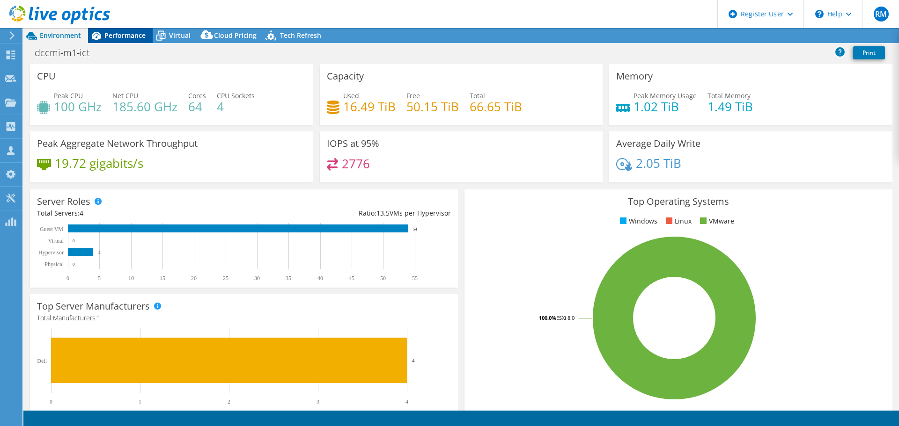
click at [113, 34] on span "Performance" at bounding box center [124, 35] width 41 height 9
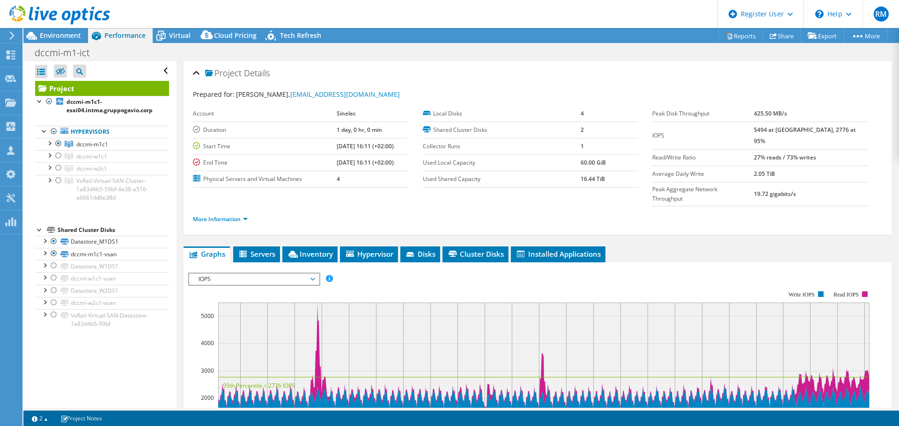
click at [60, 30] on div at bounding box center [55, 15] width 110 height 31
click at [59, 36] on span "Environment" at bounding box center [60, 35] width 41 height 9
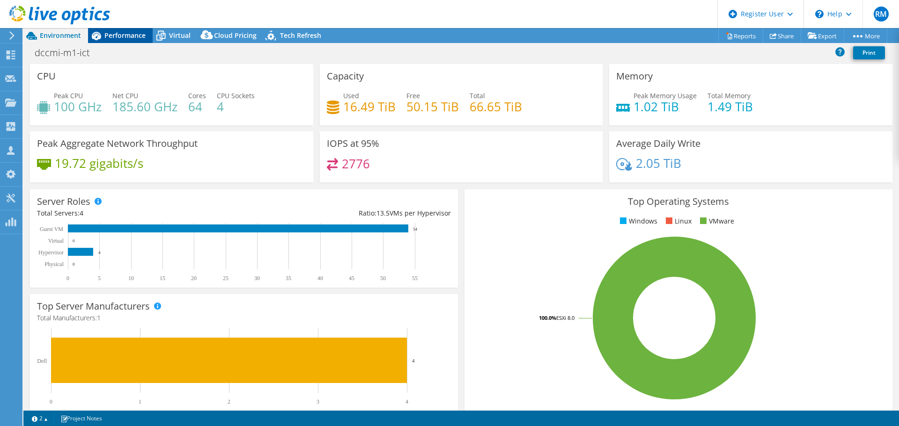
click at [116, 31] on span "Performance" at bounding box center [124, 35] width 41 height 9
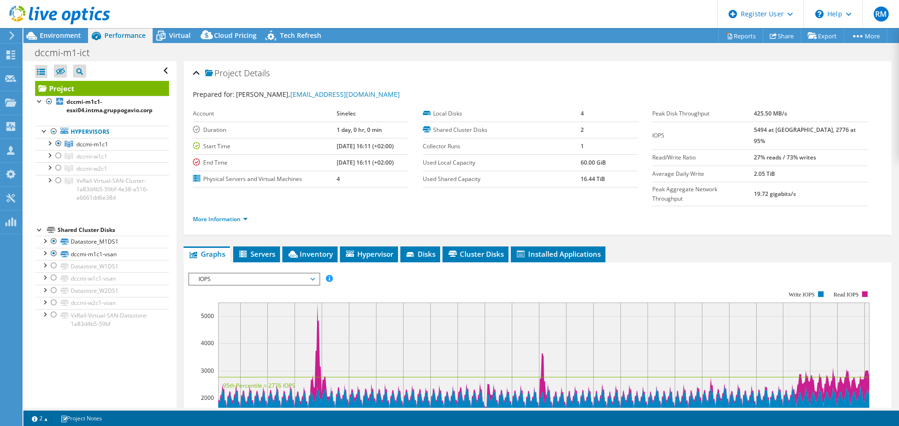
click at [257, 274] on span "IOPS" at bounding box center [254, 279] width 120 height 11
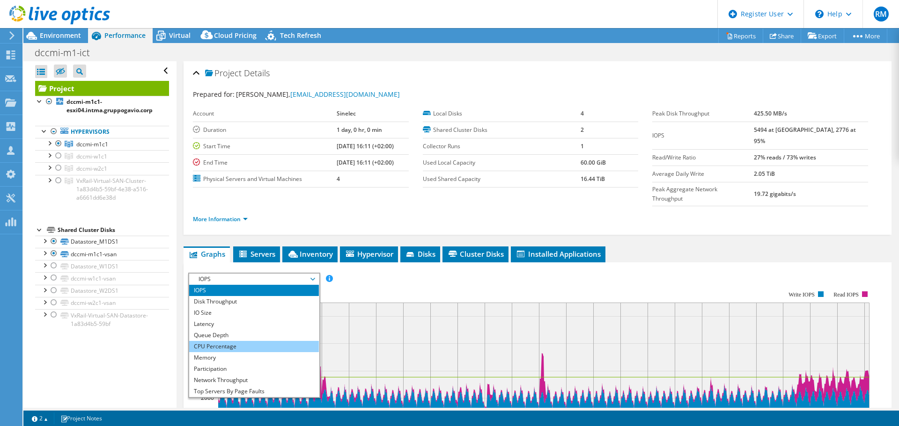
scroll to position [34, 0]
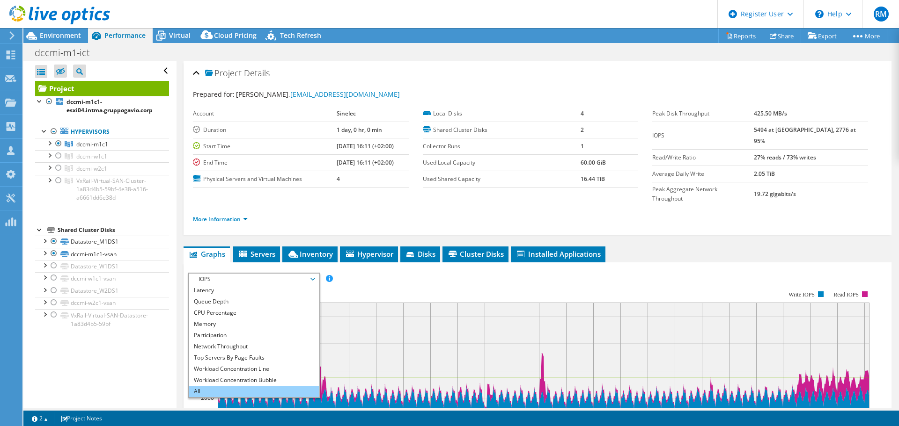
click at [238, 386] on li "All" at bounding box center [254, 391] width 130 height 11
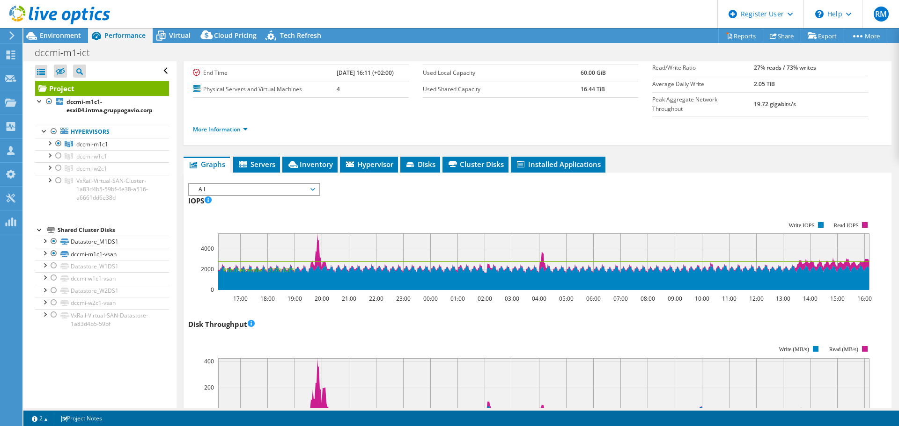
scroll to position [0, 0]
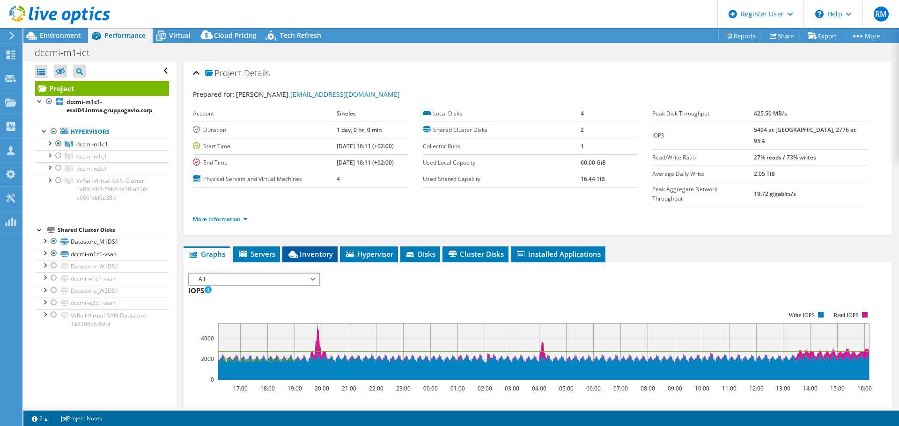
click at [310, 249] on span "Inventory" at bounding box center [310, 253] width 46 height 9
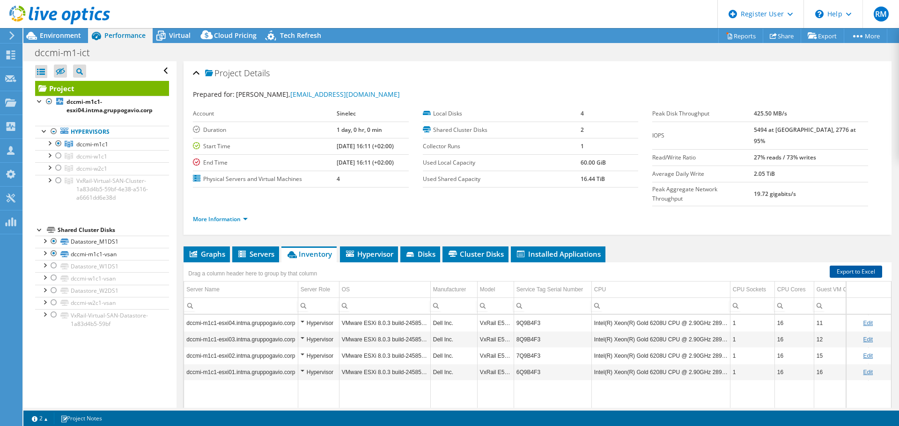
click at [844, 266] on link "Export to Excel" at bounding box center [855, 272] width 52 height 12
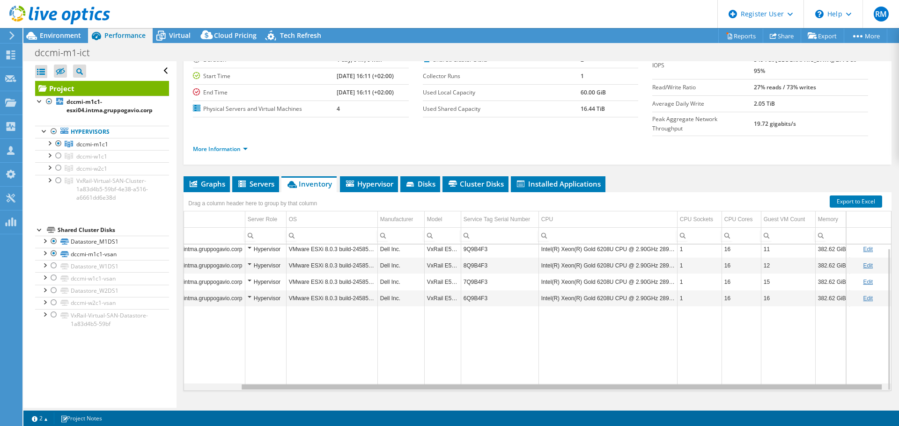
scroll to position [0, 63]
drag, startPoint x: 555, startPoint y: 367, endPoint x: 643, endPoint y: 359, distance: 88.4
click at [643, 359] on body "RM Dell User [PERSON_NAME] [PERSON_NAME][EMAIL_ADDRESS][PERSON_NAME][DOMAIN_NAM…" at bounding box center [449, 213] width 899 height 426
